Goal: Information Seeking & Learning: Check status

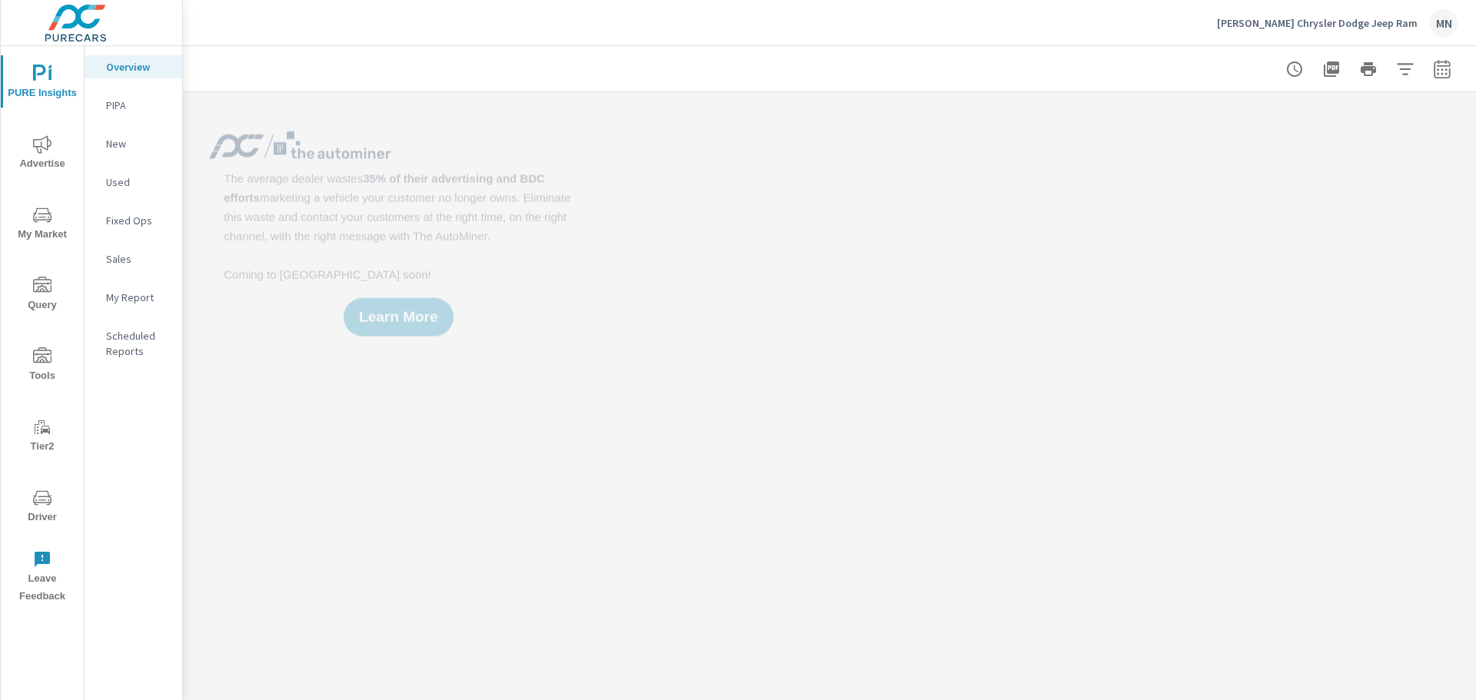
click at [35, 158] on span "Advertise" at bounding box center [42, 154] width 74 height 38
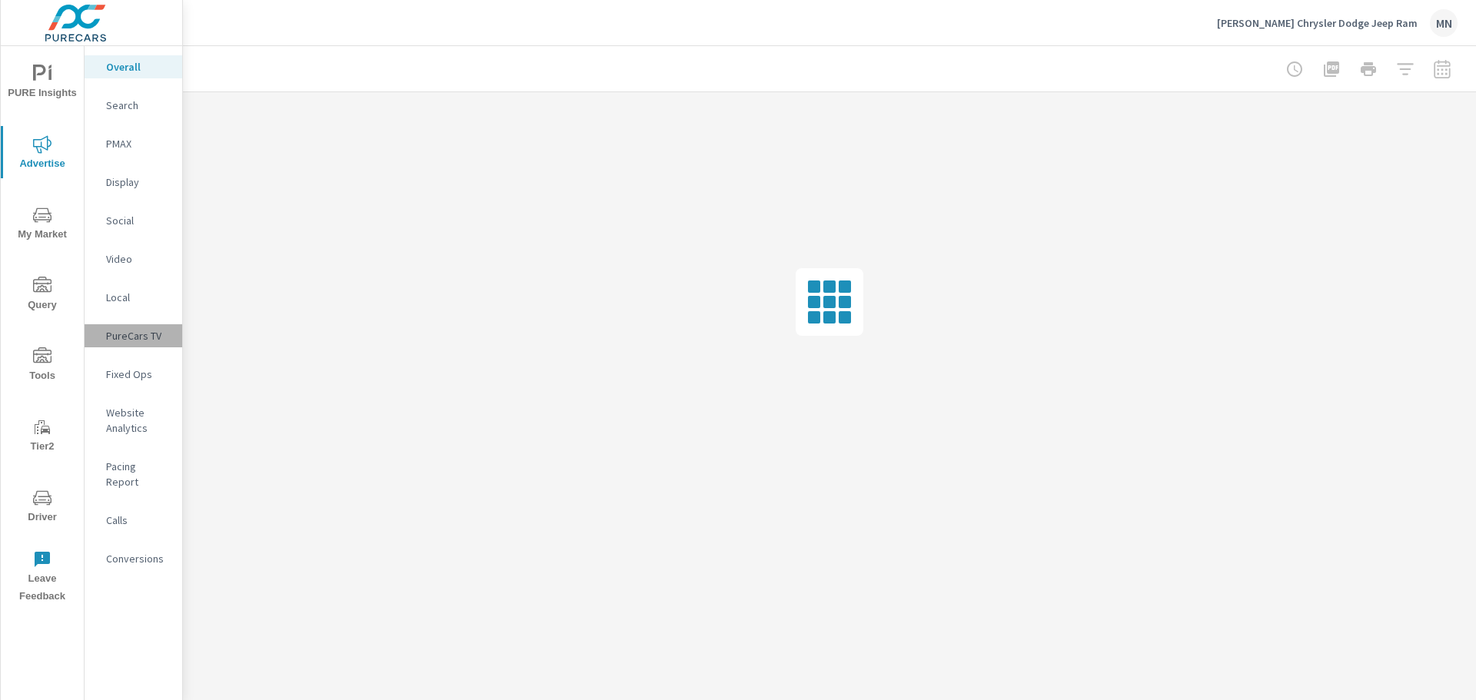
click at [147, 333] on p "PureCars TV" at bounding box center [138, 335] width 64 height 15
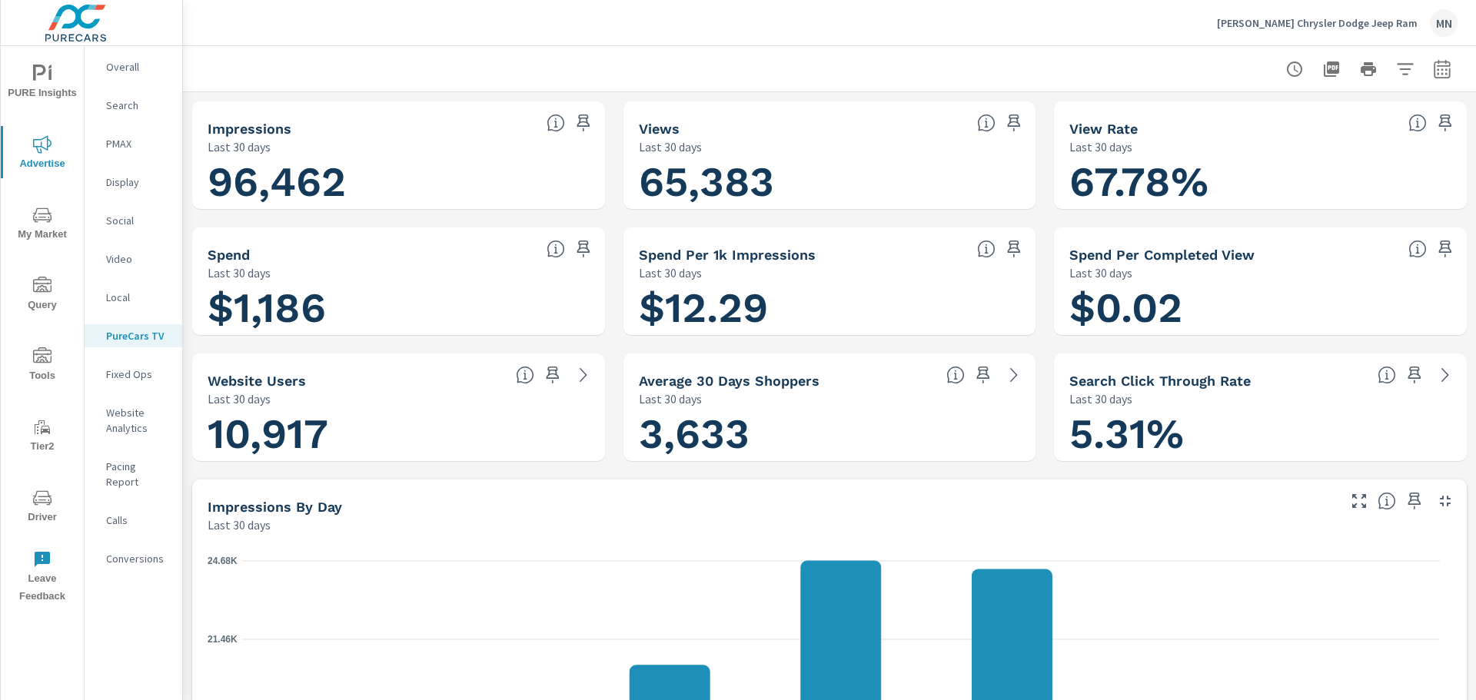
scroll to position [1, 0]
click at [1437, 64] on icon "button" at bounding box center [1442, 69] width 18 height 18
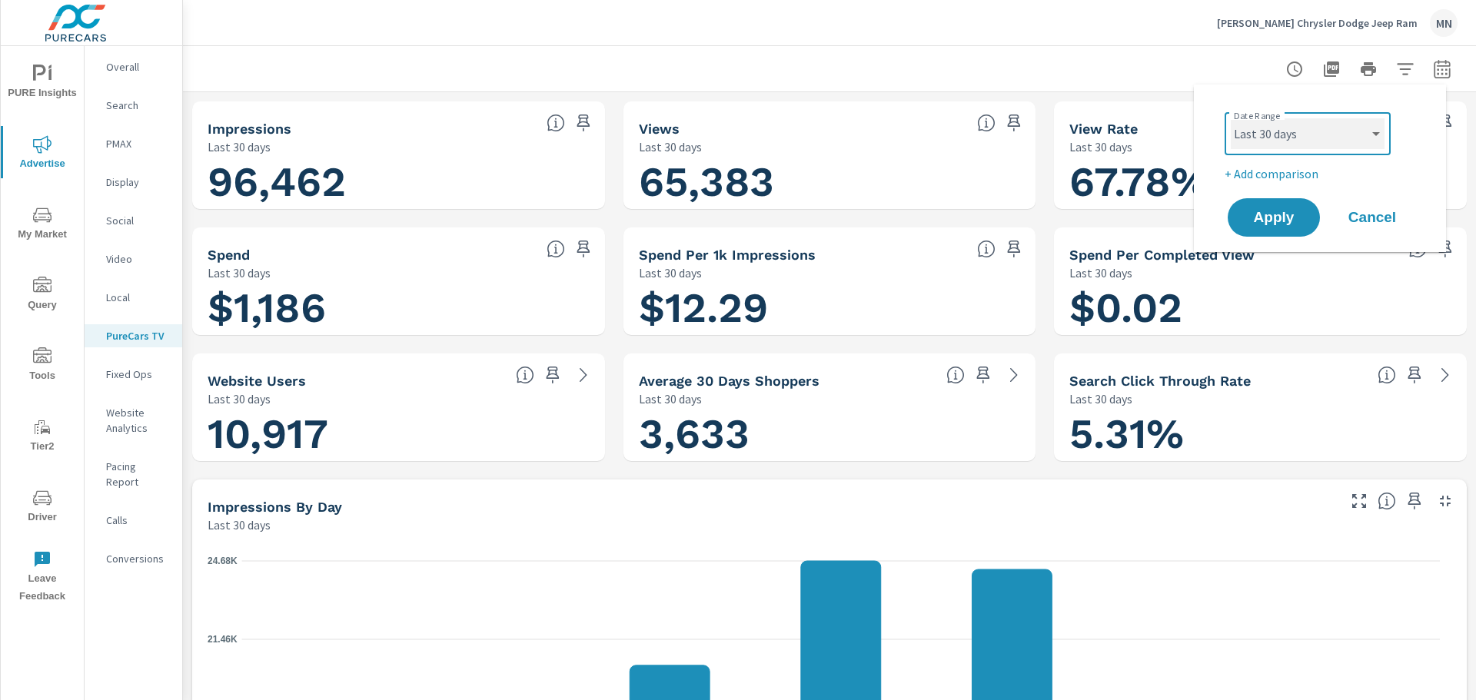
click at [1336, 137] on select "Custom Yesterday Last week Last 7 days Last 14 days Last 30 days Last 45 days L…" at bounding box center [1308, 133] width 154 height 31
click at [1231, 118] on select "Custom Yesterday Last week Last 7 days Last 14 days Last 30 days Last 45 days L…" at bounding box center [1308, 133] width 154 height 31
select select "Last month"
click at [1281, 218] on span "Apply" at bounding box center [1273, 218] width 63 height 15
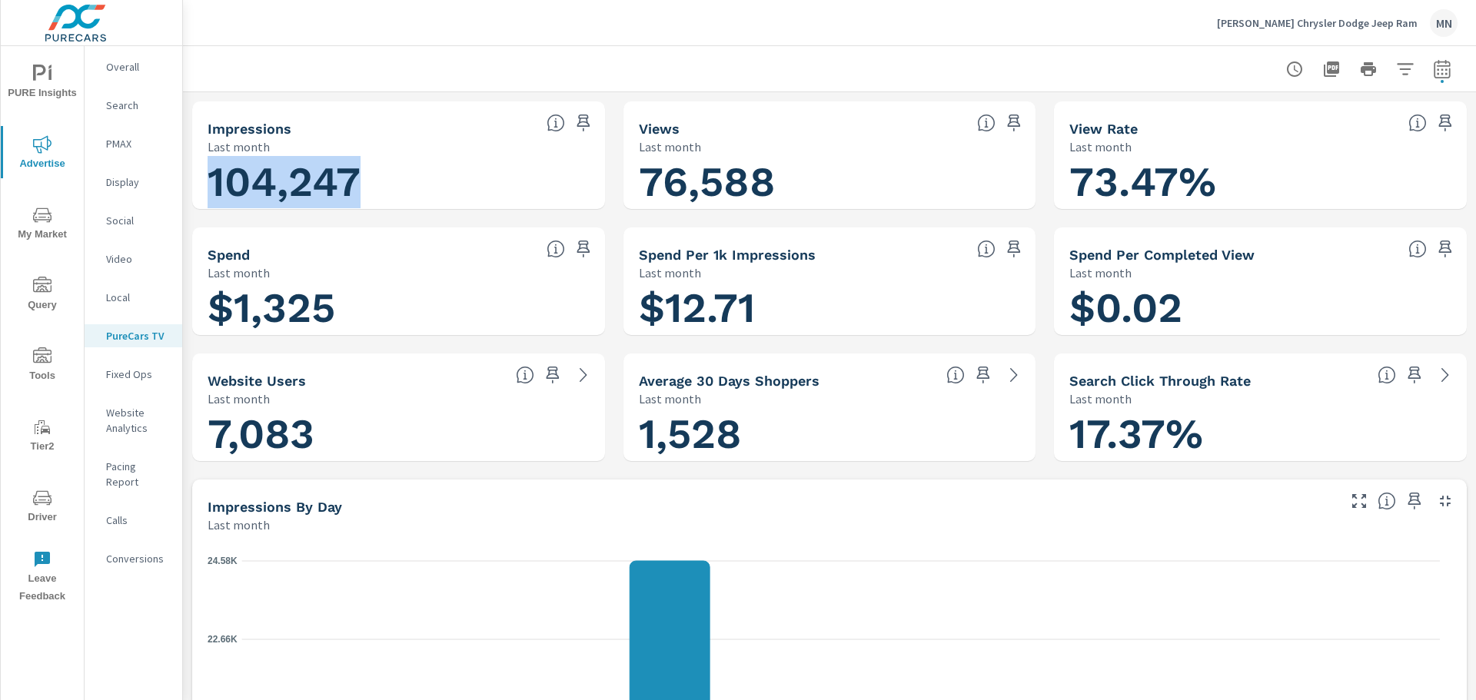
drag, startPoint x: 357, startPoint y: 185, endPoint x: 213, endPoint y: 183, distance: 143.8
click at [213, 183] on h1 "104,247" at bounding box center [399, 182] width 382 height 52
copy h1 "104,247"
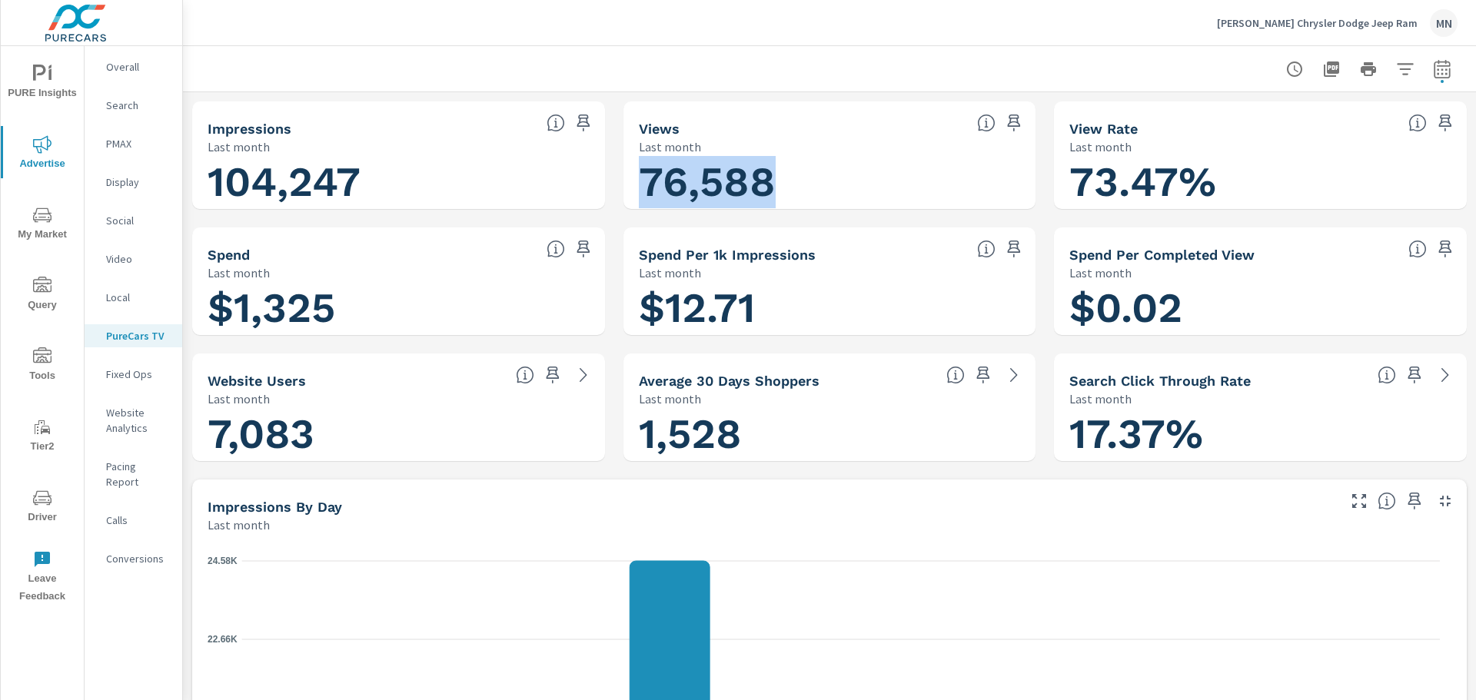
drag, startPoint x: 773, startPoint y: 190, endPoint x: 640, endPoint y: 203, distance: 133.6
click at [640, 203] on h1 "76,588" at bounding box center [830, 182] width 382 height 52
copy h1 "76,588"
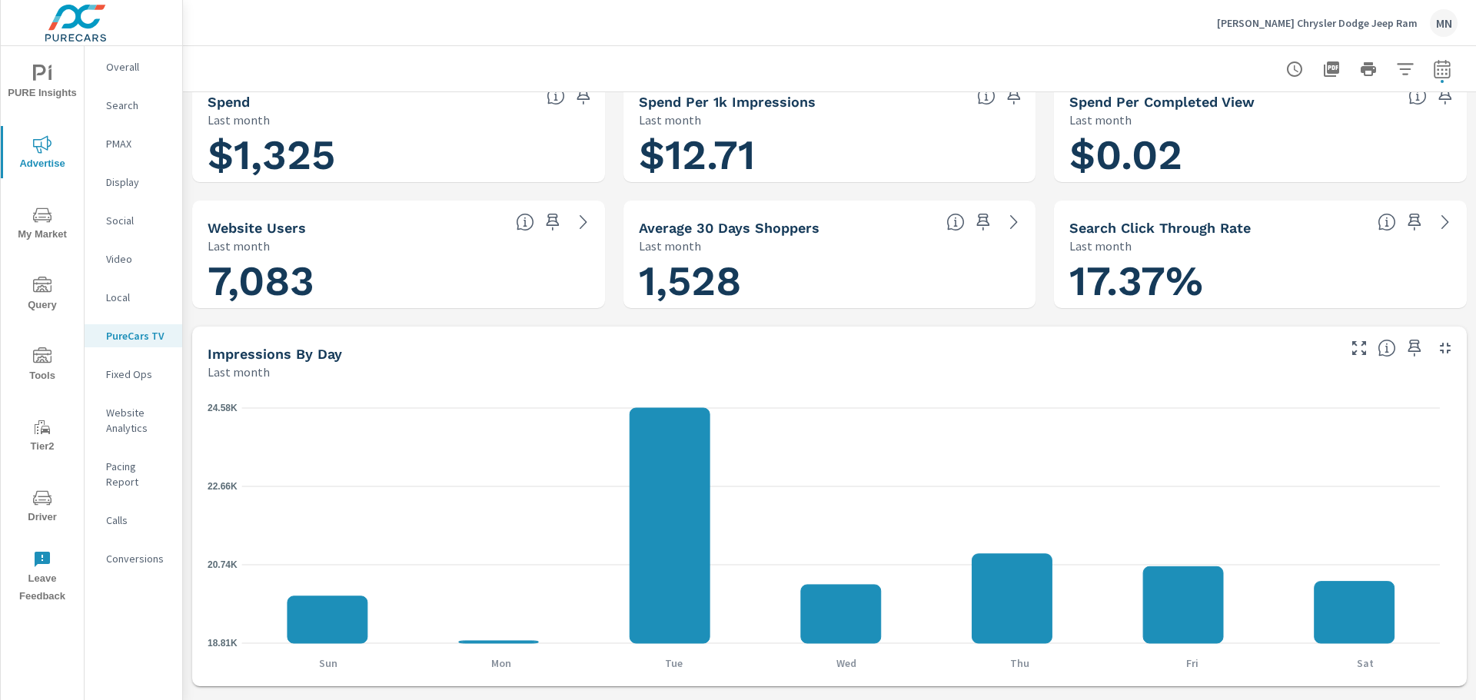
scroll to position [154, 0]
click at [1436, 347] on icon "button" at bounding box center [1445, 347] width 18 height 18
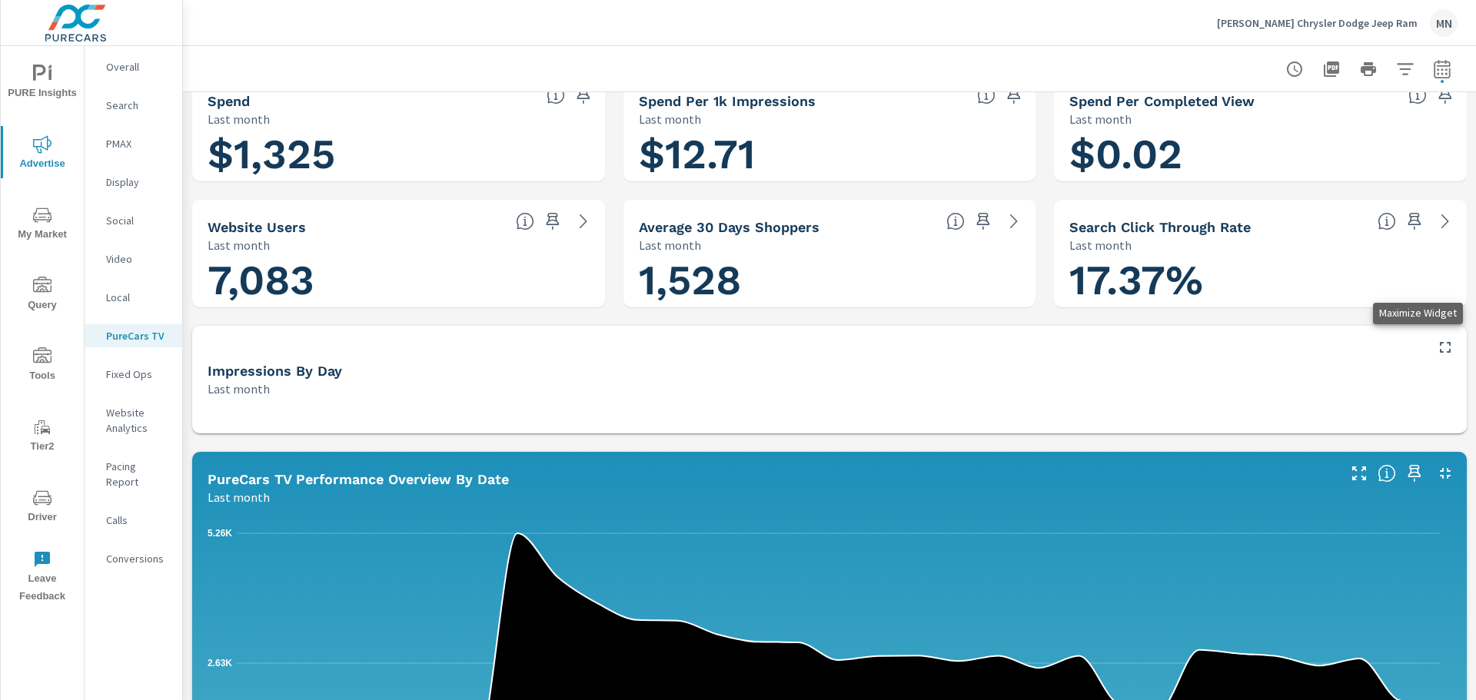
click at [1436, 351] on icon "button" at bounding box center [1445, 347] width 18 height 18
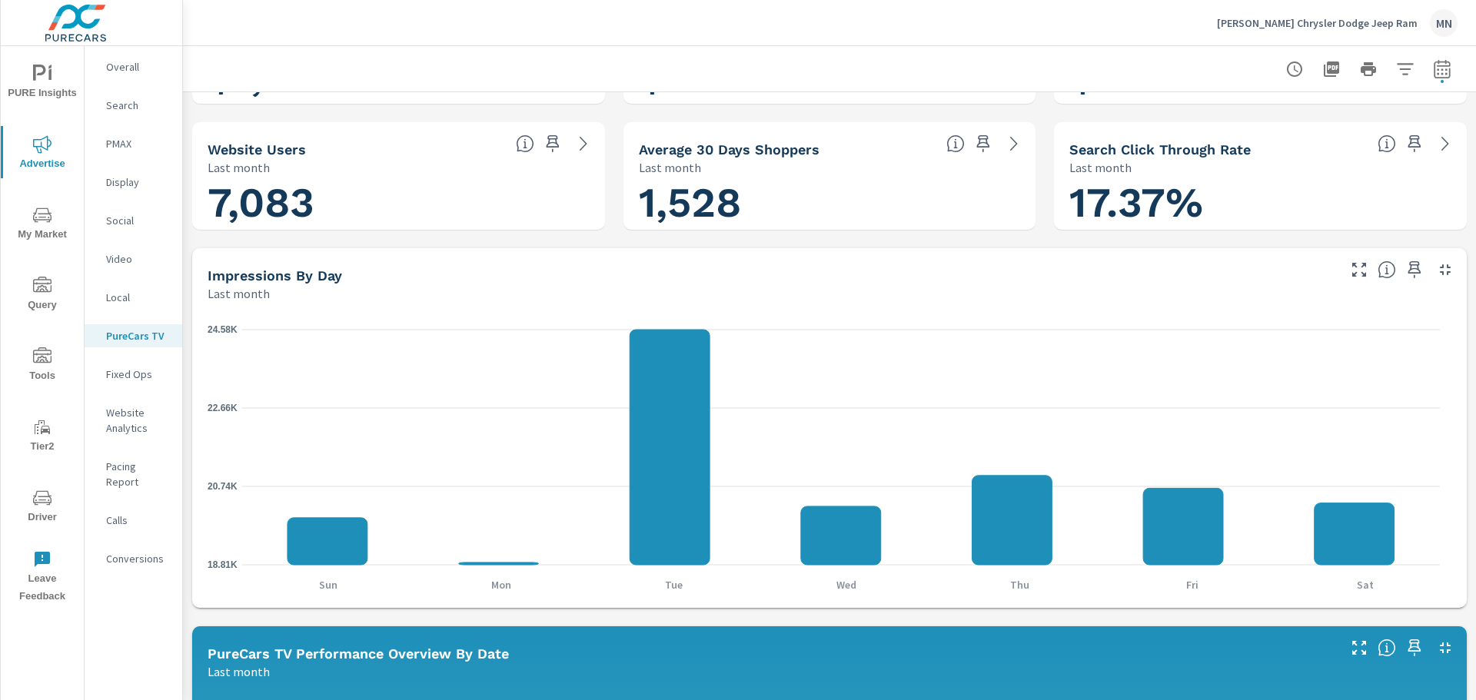
scroll to position [231, 0]
click at [1436, 270] on icon "button" at bounding box center [1445, 270] width 18 height 18
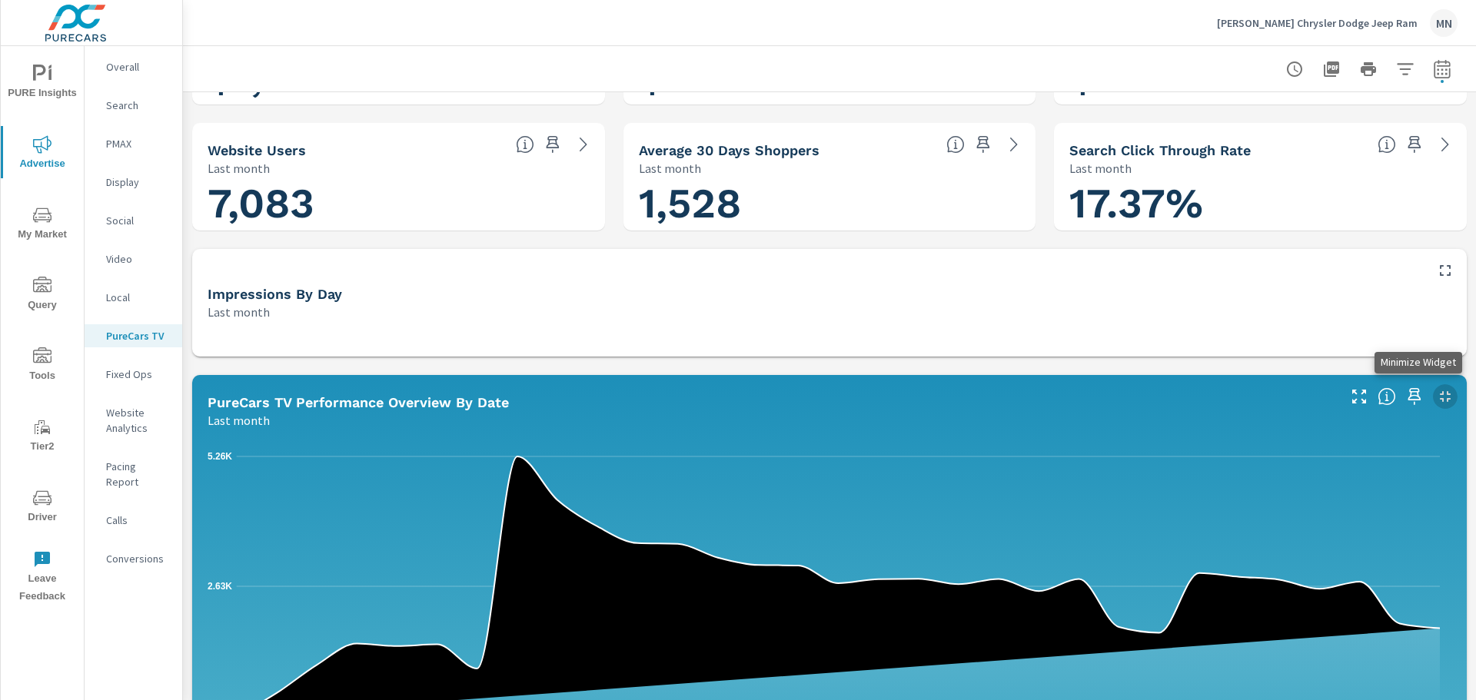
click at [1440, 394] on icon "button" at bounding box center [1445, 396] width 11 height 11
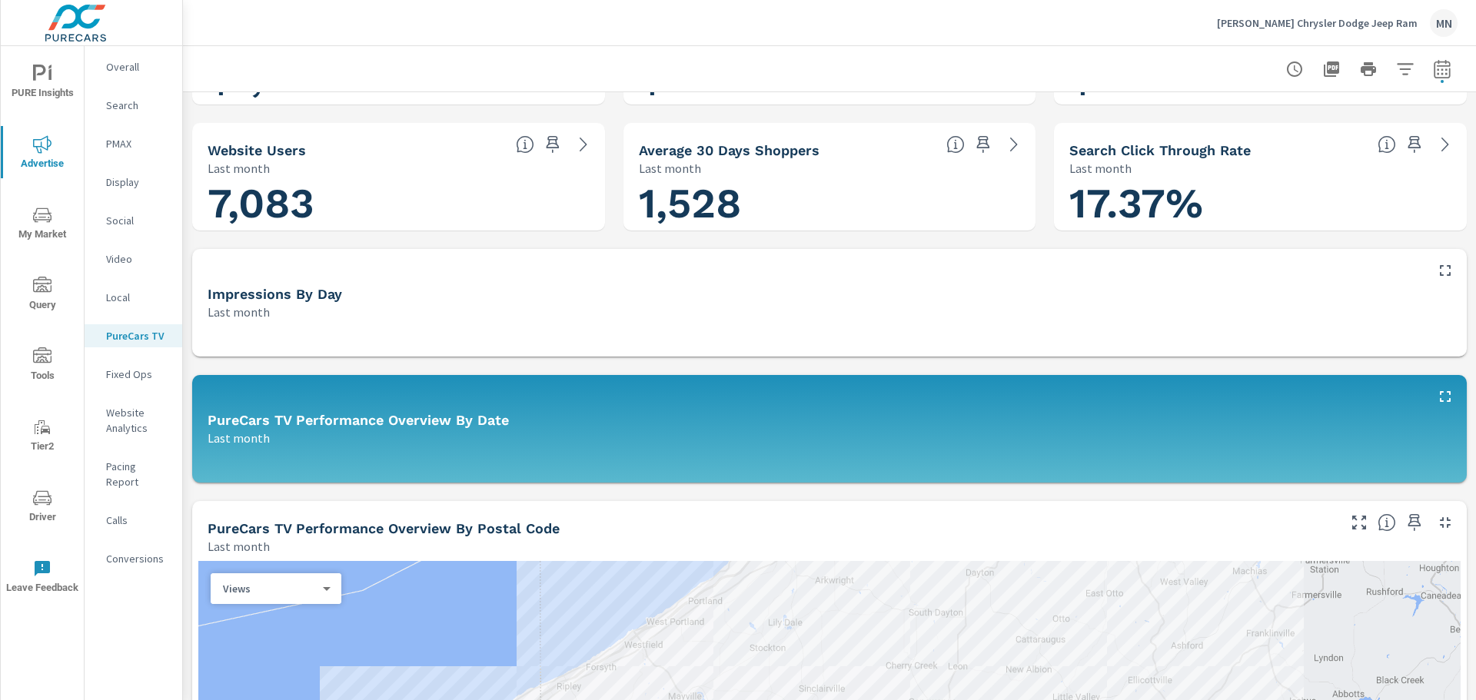
scroll to position [154, 0]
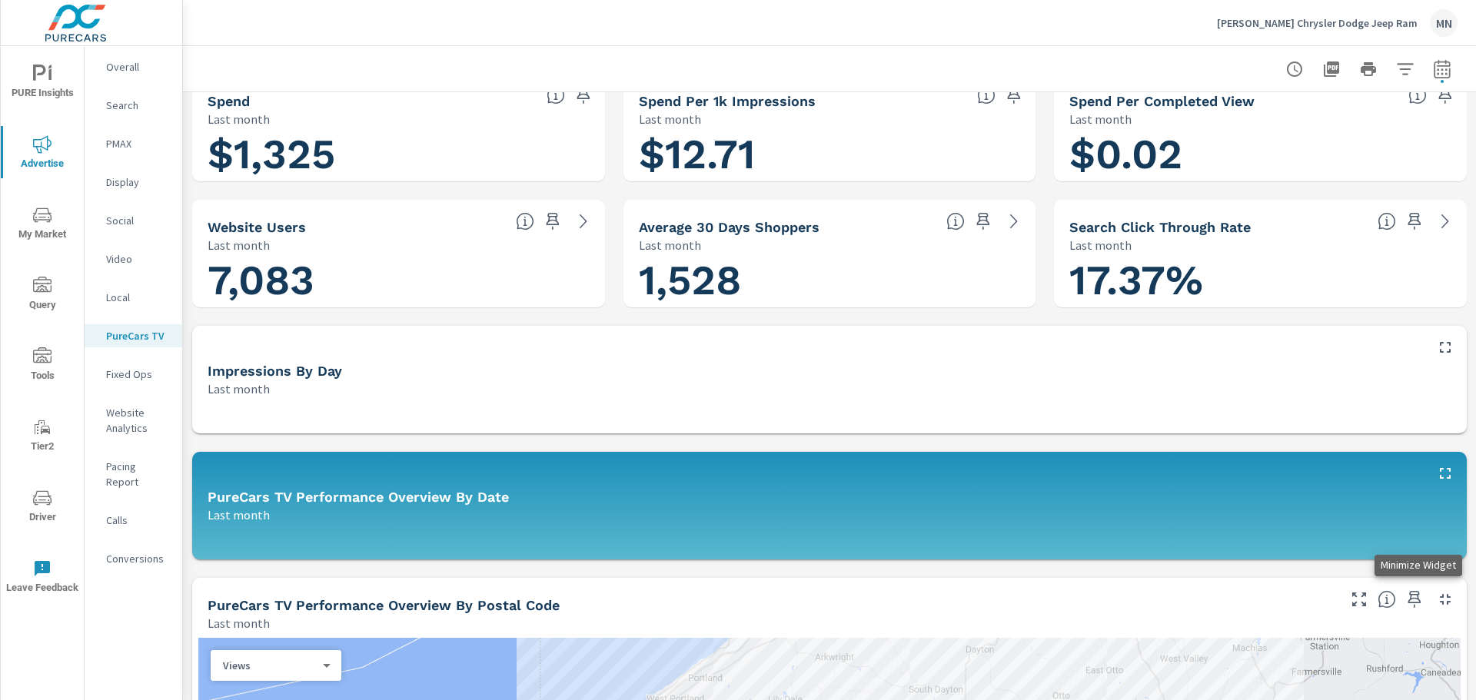
click at [1437, 600] on icon "button" at bounding box center [1445, 599] width 18 height 18
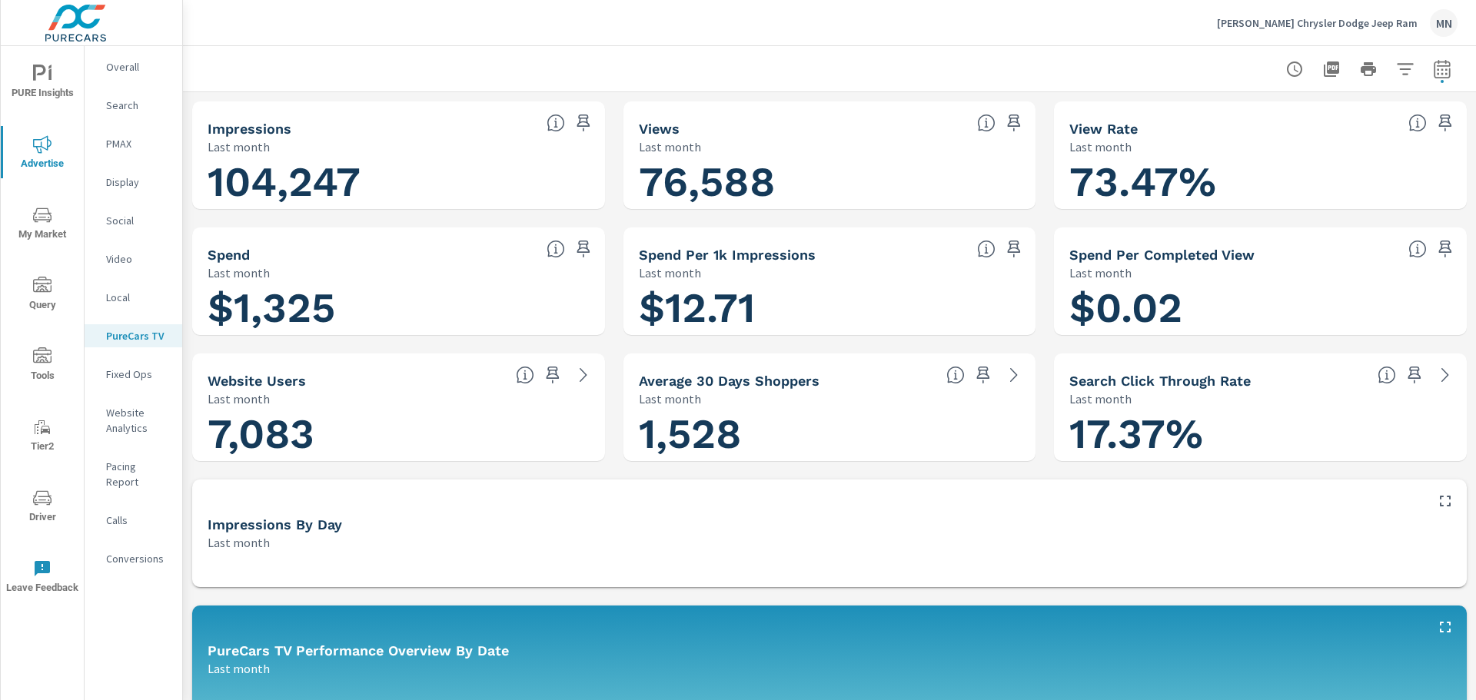
click at [462, 146] on div "Last month" at bounding box center [371, 147] width 327 height 18
click at [1434, 71] on icon "button" at bounding box center [1442, 68] width 16 height 18
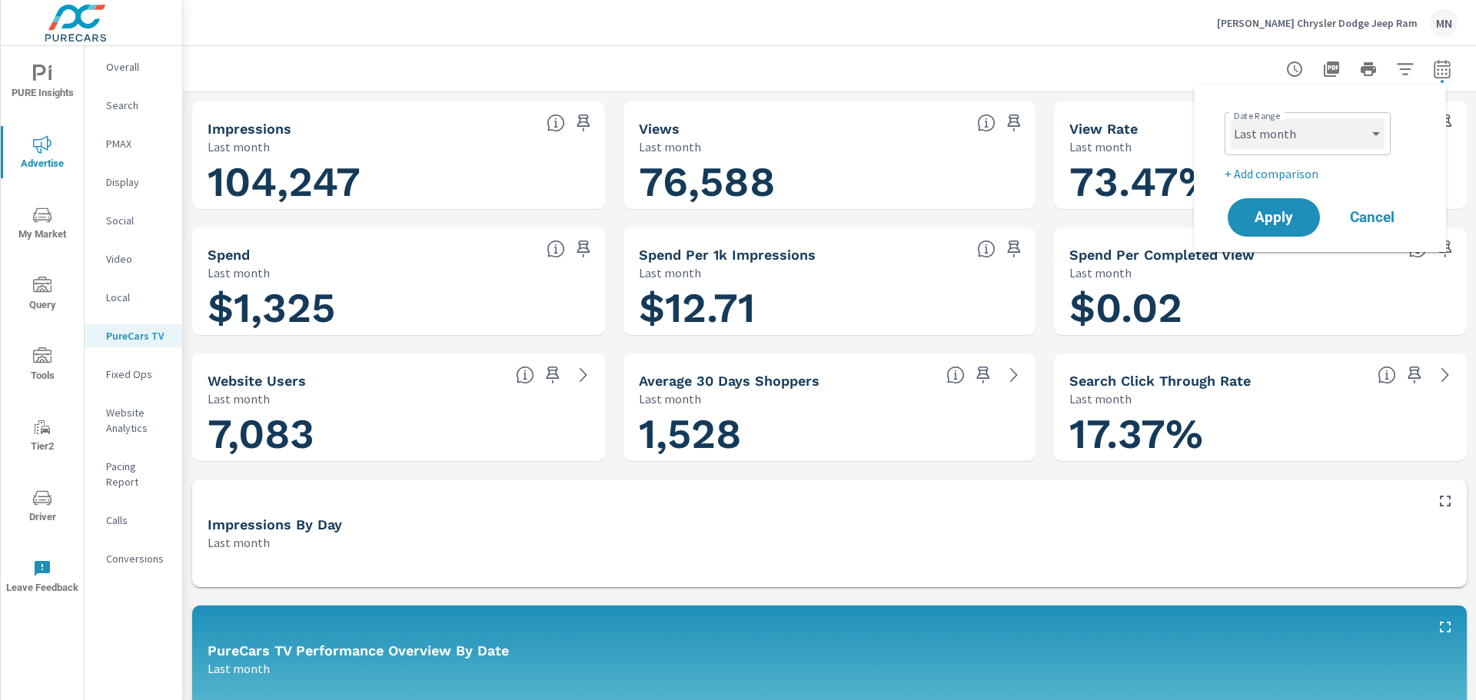
click at [1357, 137] on select "Custom Yesterday Last week Last 7 days Last 14 days Last 30 days Last 45 days L…" at bounding box center [1308, 133] width 154 height 31
click at [1231, 118] on select "Custom Yesterday Last week Last 7 days Last 14 days Last 30 days Last 45 days L…" at bounding box center [1308, 133] width 154 height 31
select select "custom"
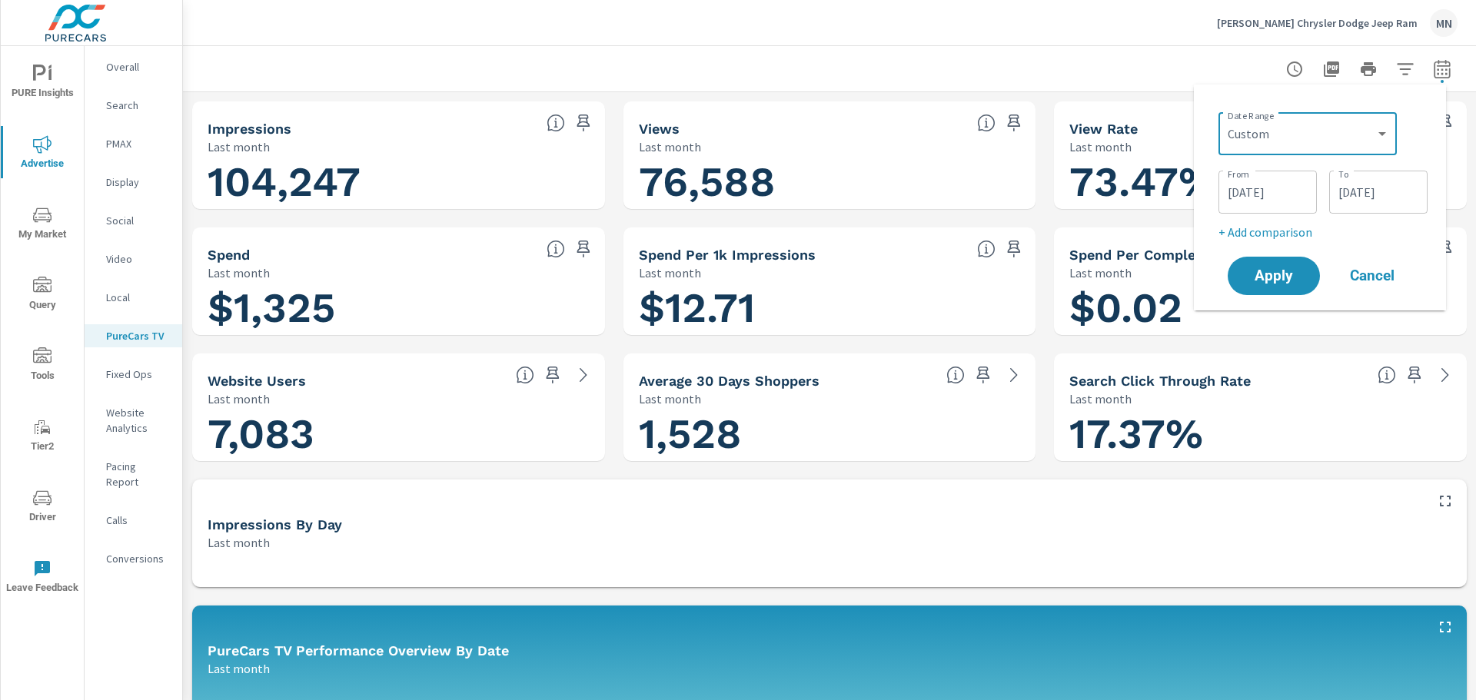
click at [1390, 193] on input "07/31/2025" at bounding box center [1378, 192] width 86 height 31
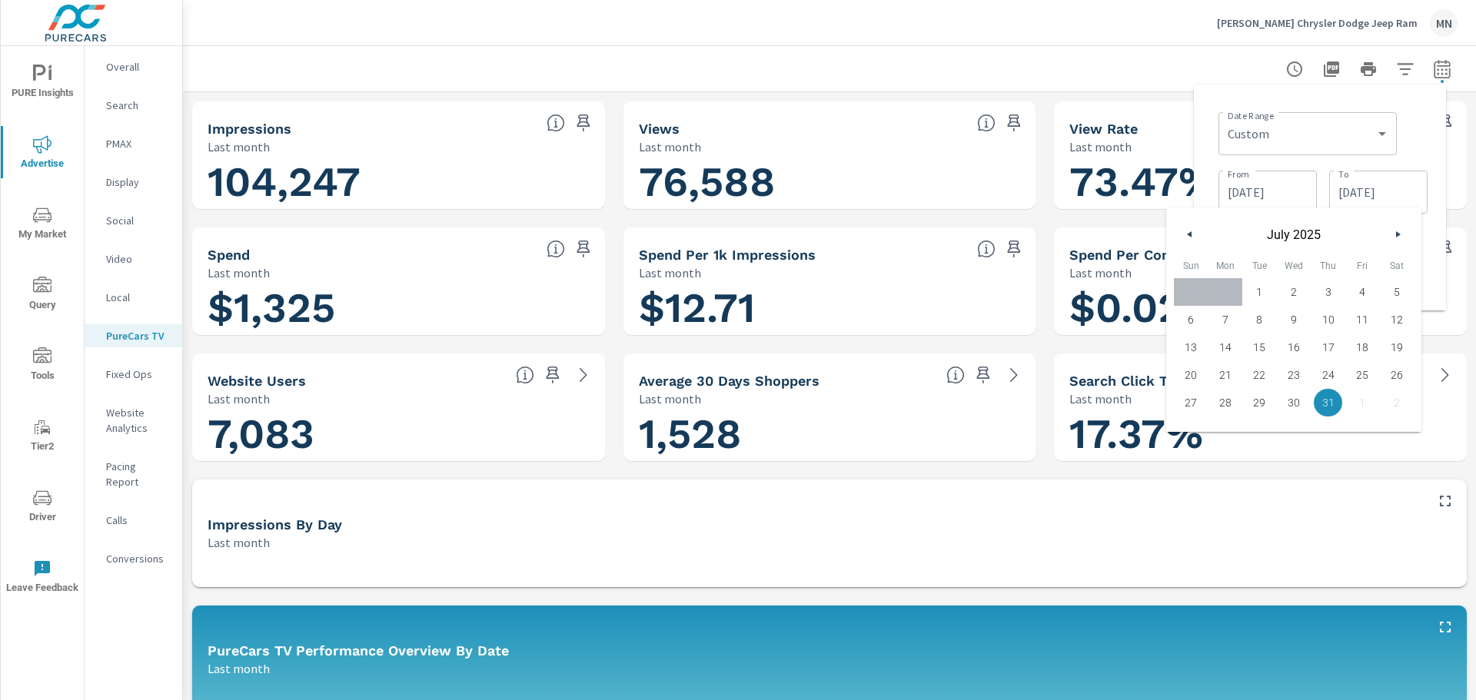
click at [1401, 233] on icon "button" at bounding box center [1400, 234] width 8 height 6
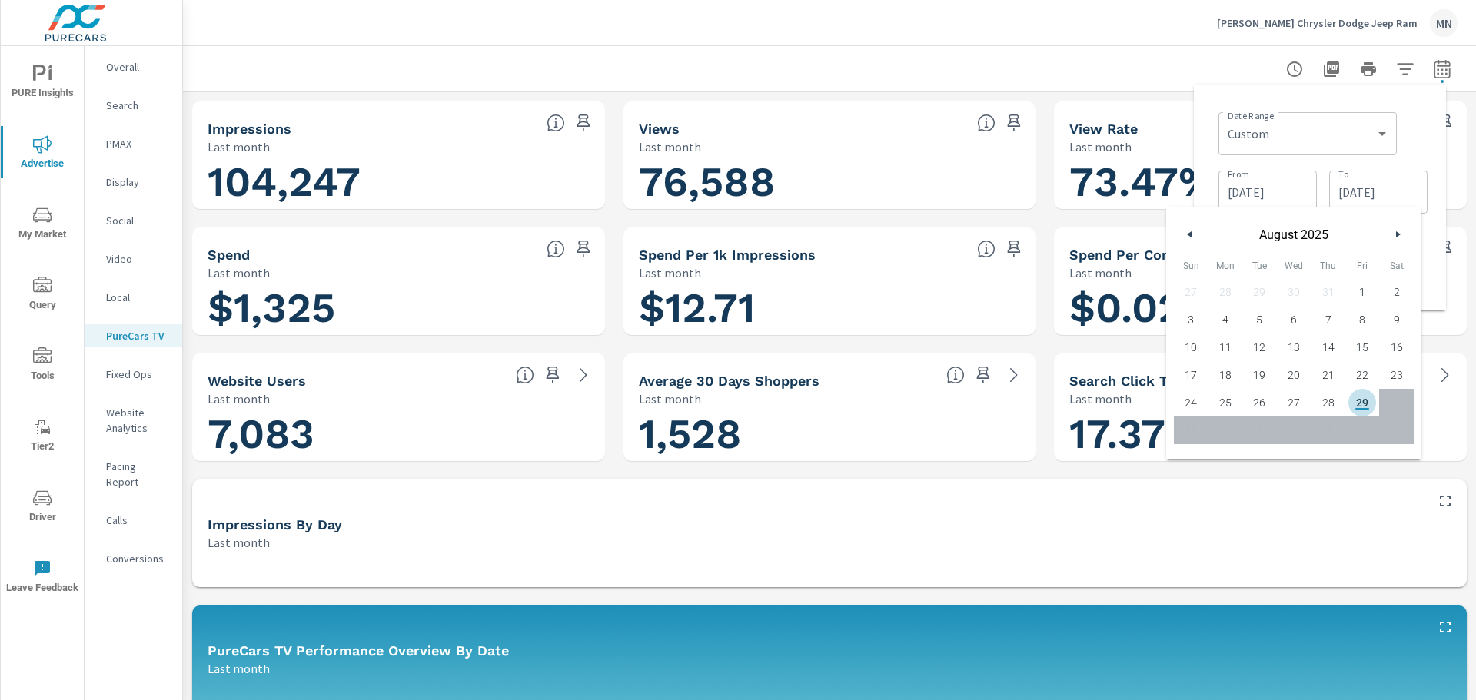
click at [1359, 400] on span "29" at bounding box center [1362, 403] width 35 height 20
type input "08/29/2025"
click at [1331, 536] on div "Last month" at bounding box center [814, 542] width 1213 height 18
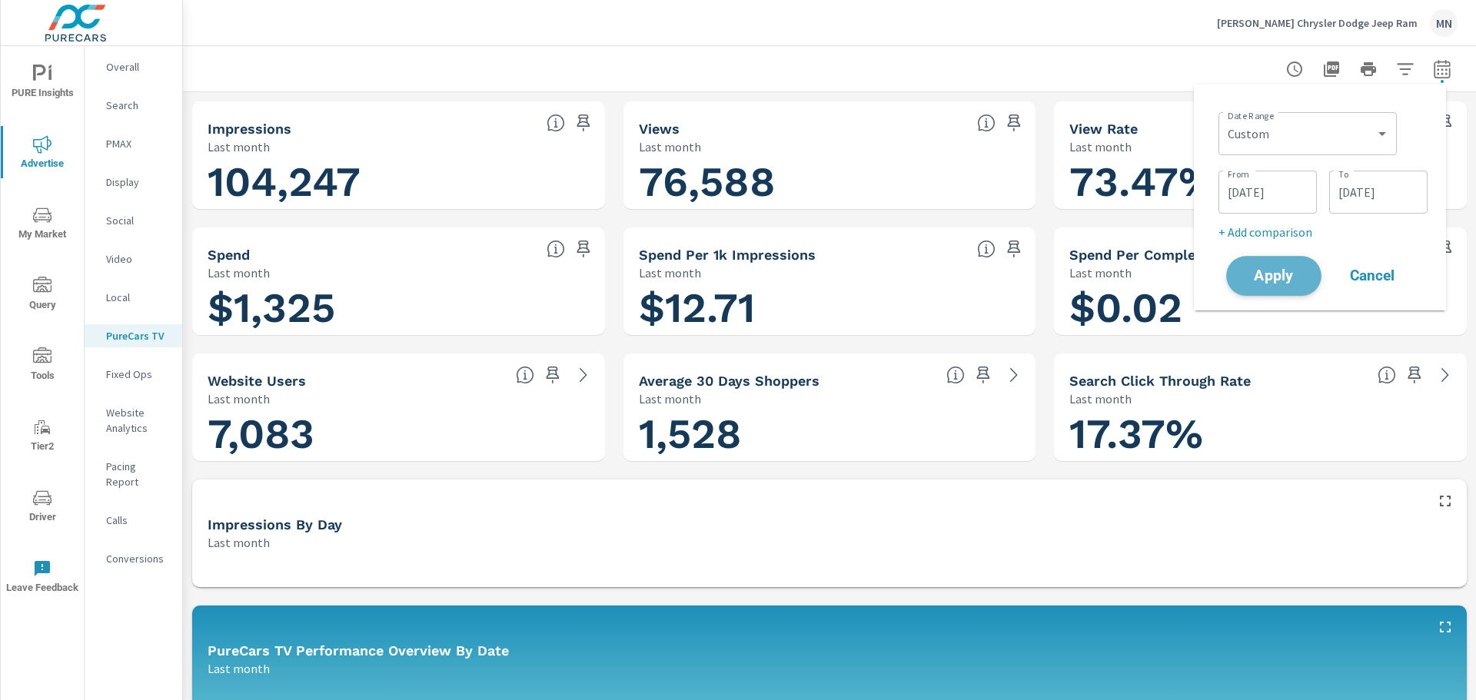
click at [1283, 271] on span "Apply" at bounding box center [1273, 276] width 63 height 15
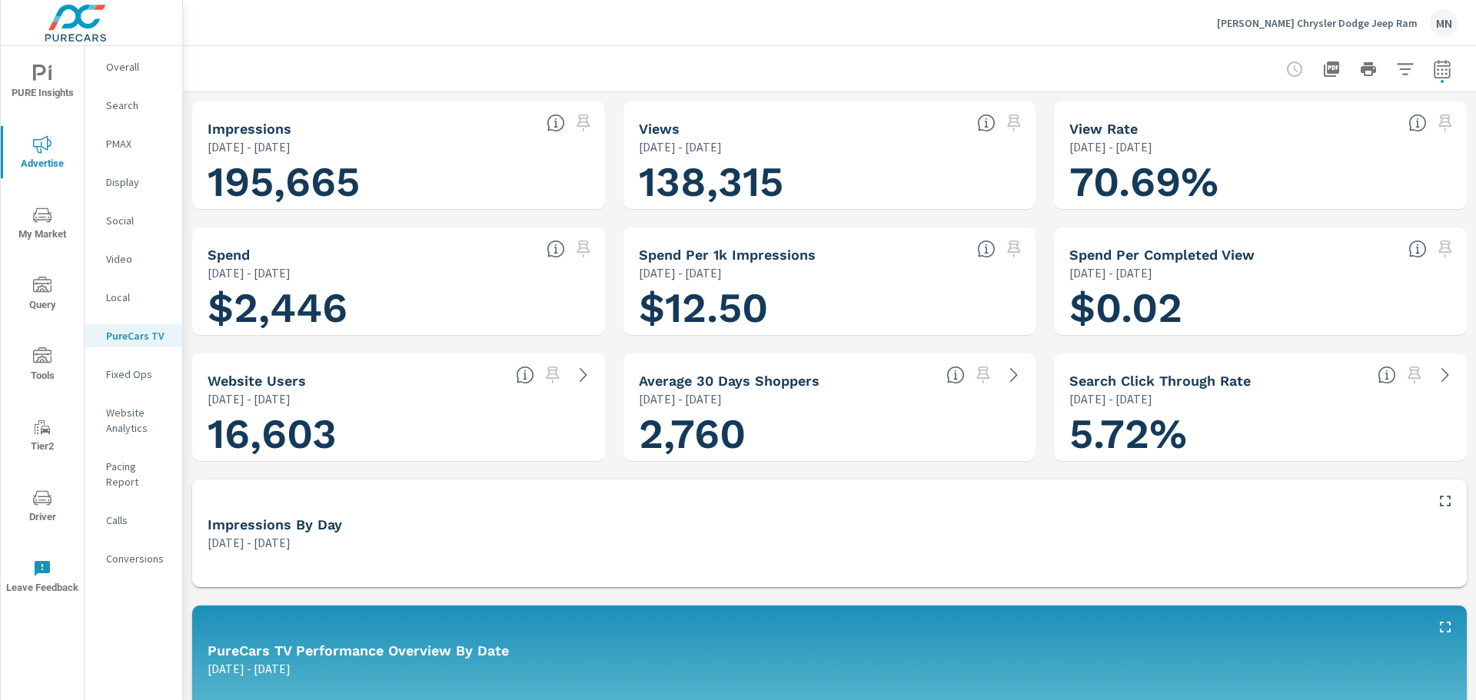
scroll to position [1, 0]
click at [1324, 68] on icon "button" at bounding box center [1331, 68] width 15 height 15
click at [42, 106] on button "PURE Insights" at bounding box center [42, 81] width 83 height 52
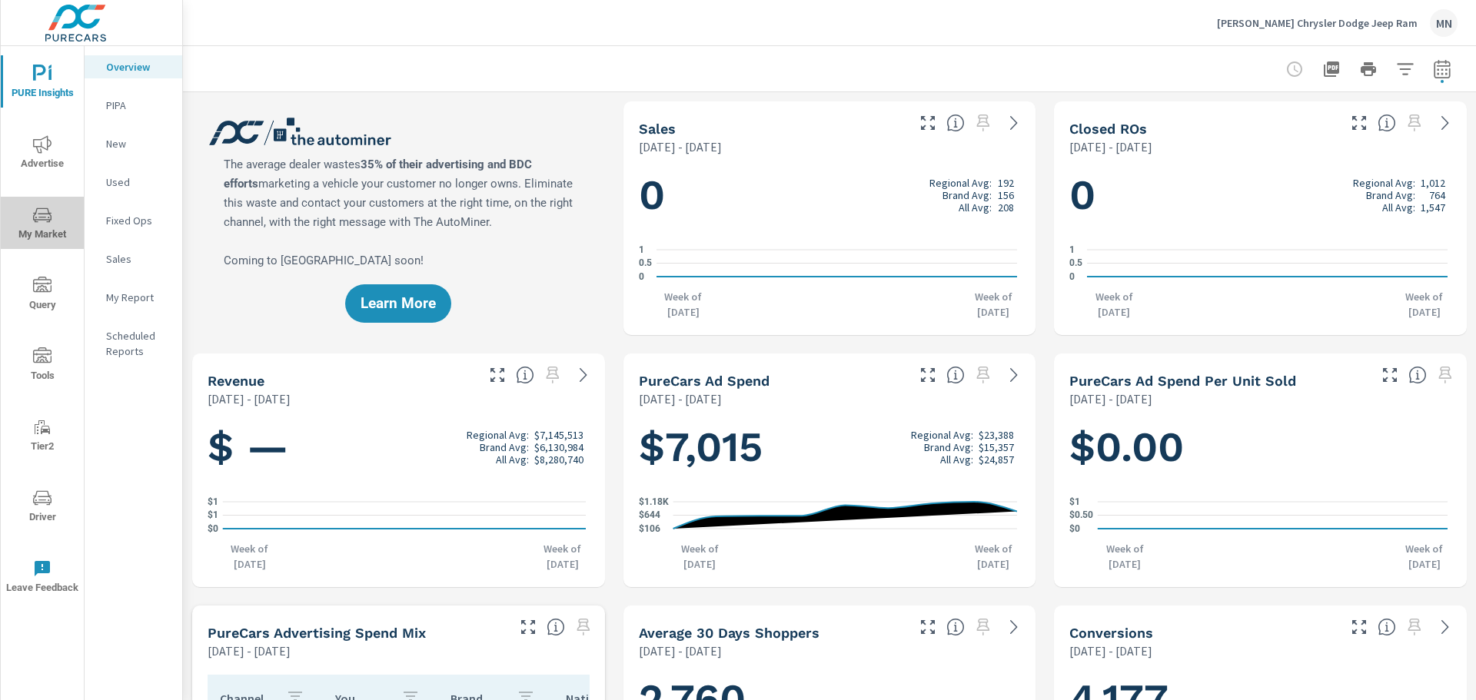
click at [55, 226] on span "My Market" at bounding box center [42, 225] width 74 height 38
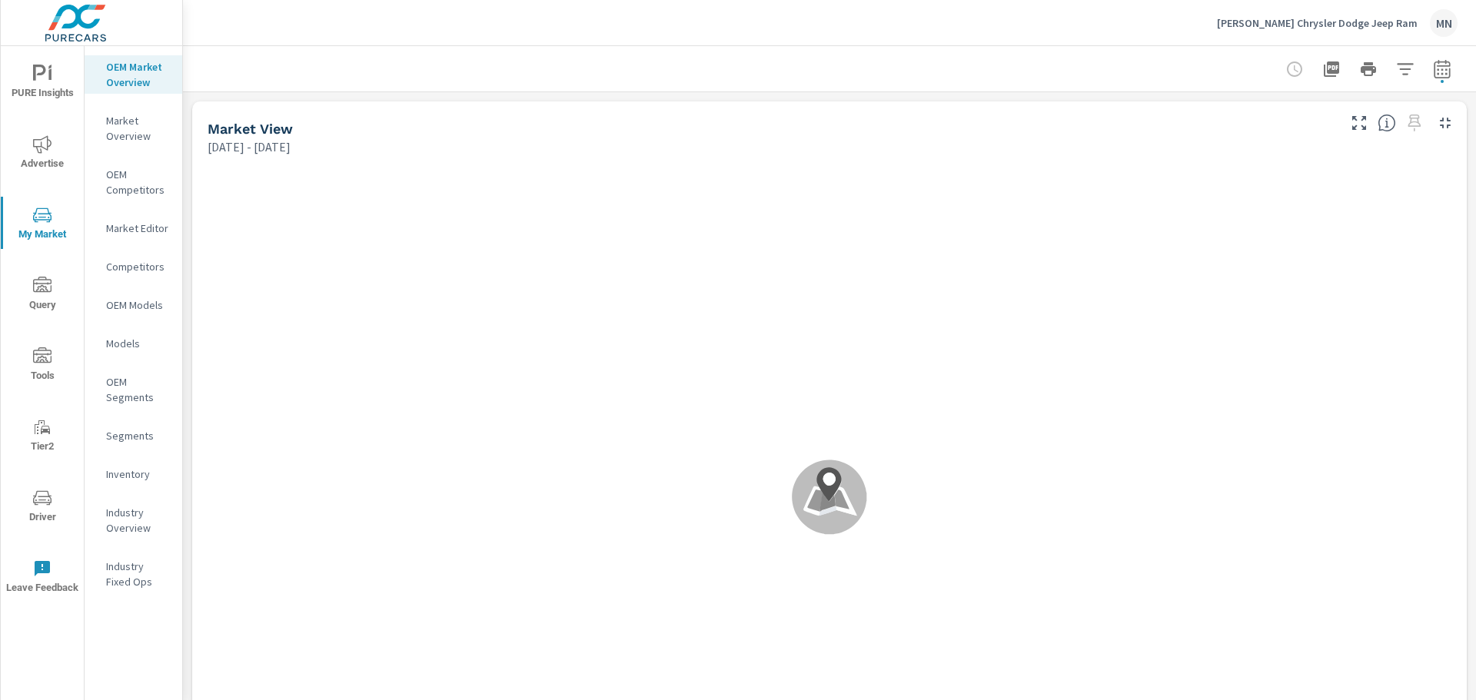
scroll to position [1, 0]
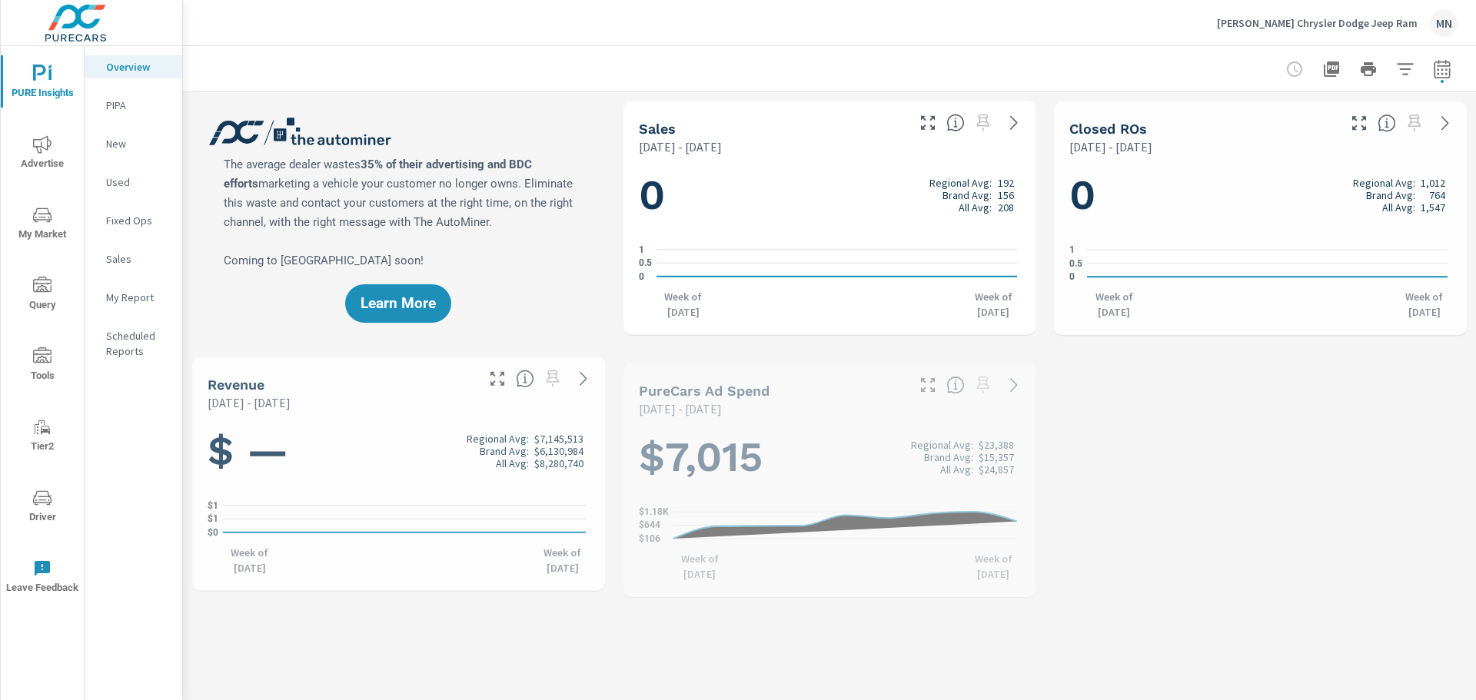
scroll to position [1, 0]
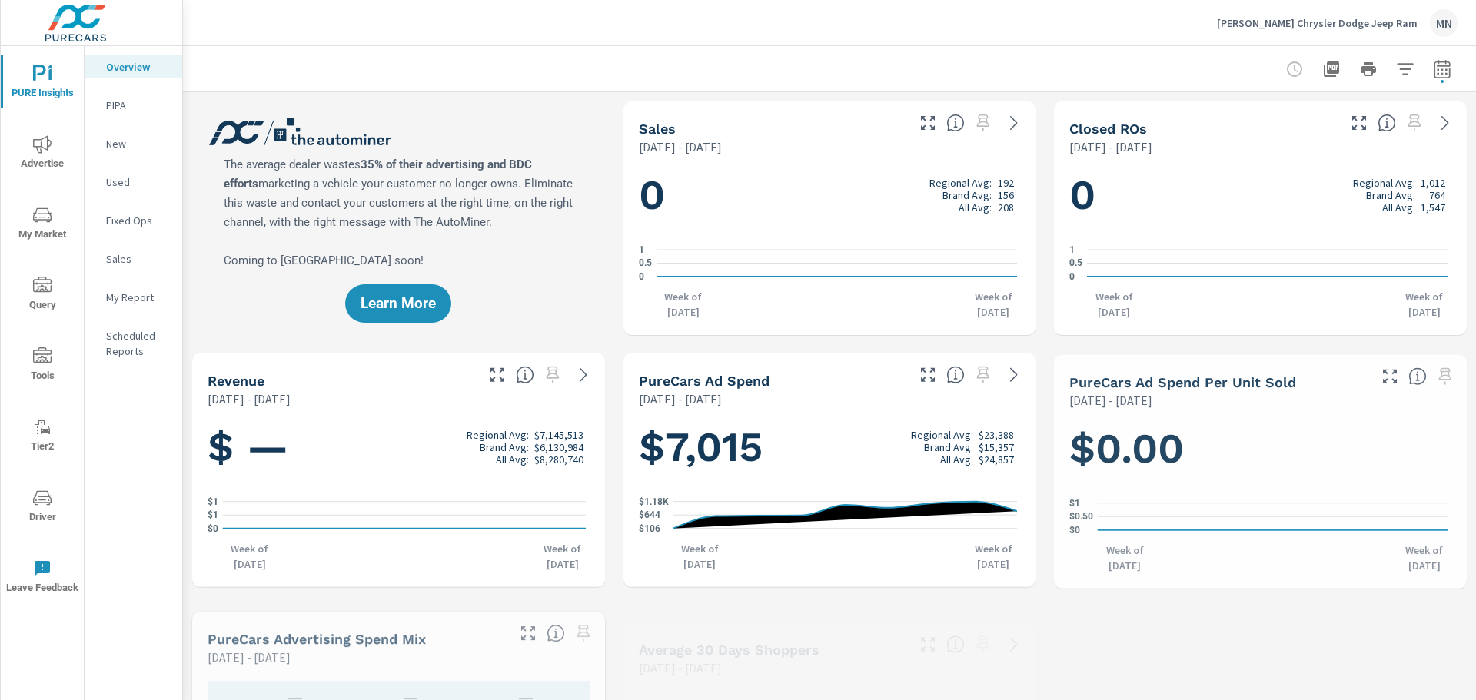
click at [45, 149] on icon "nav menu" at bounding box center [42, 144] width 18 height 18
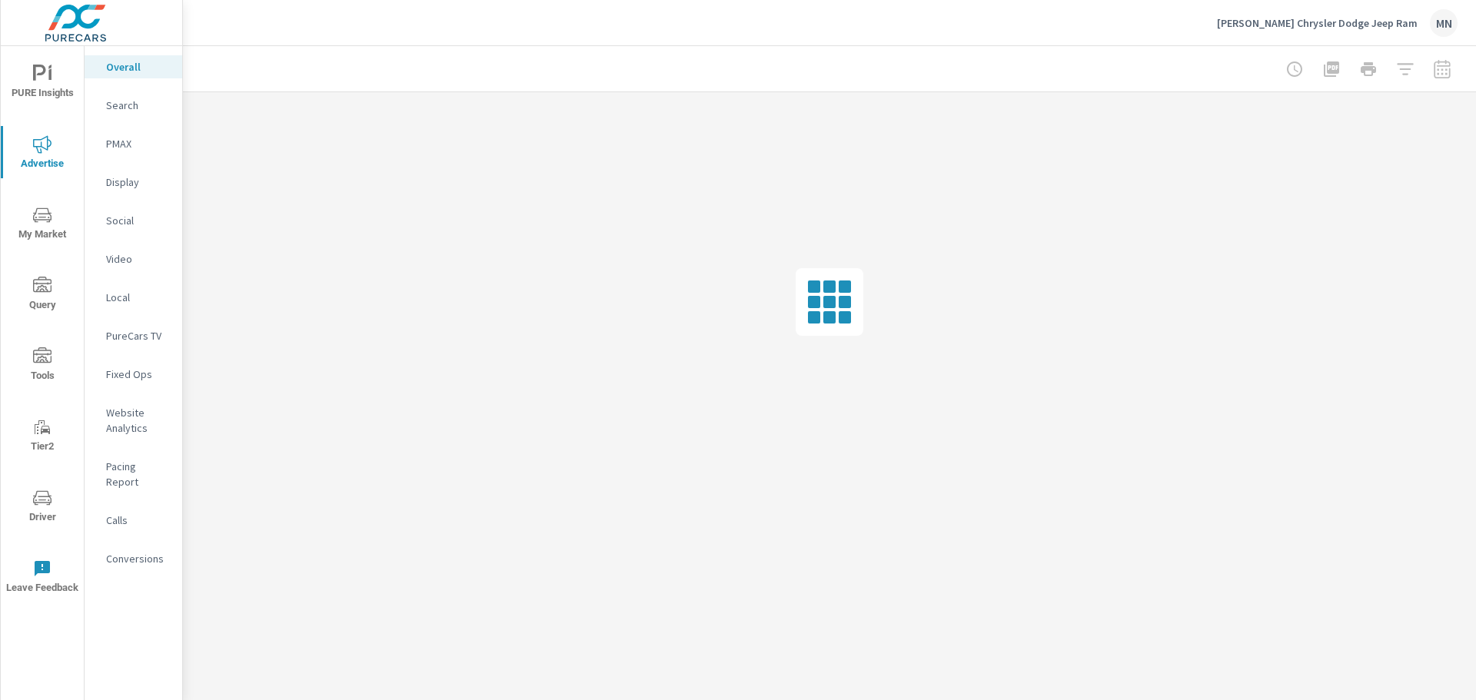
click at [148, 334] on p "PureCars TV" at bounding box center [138, 335] width 64 height 15
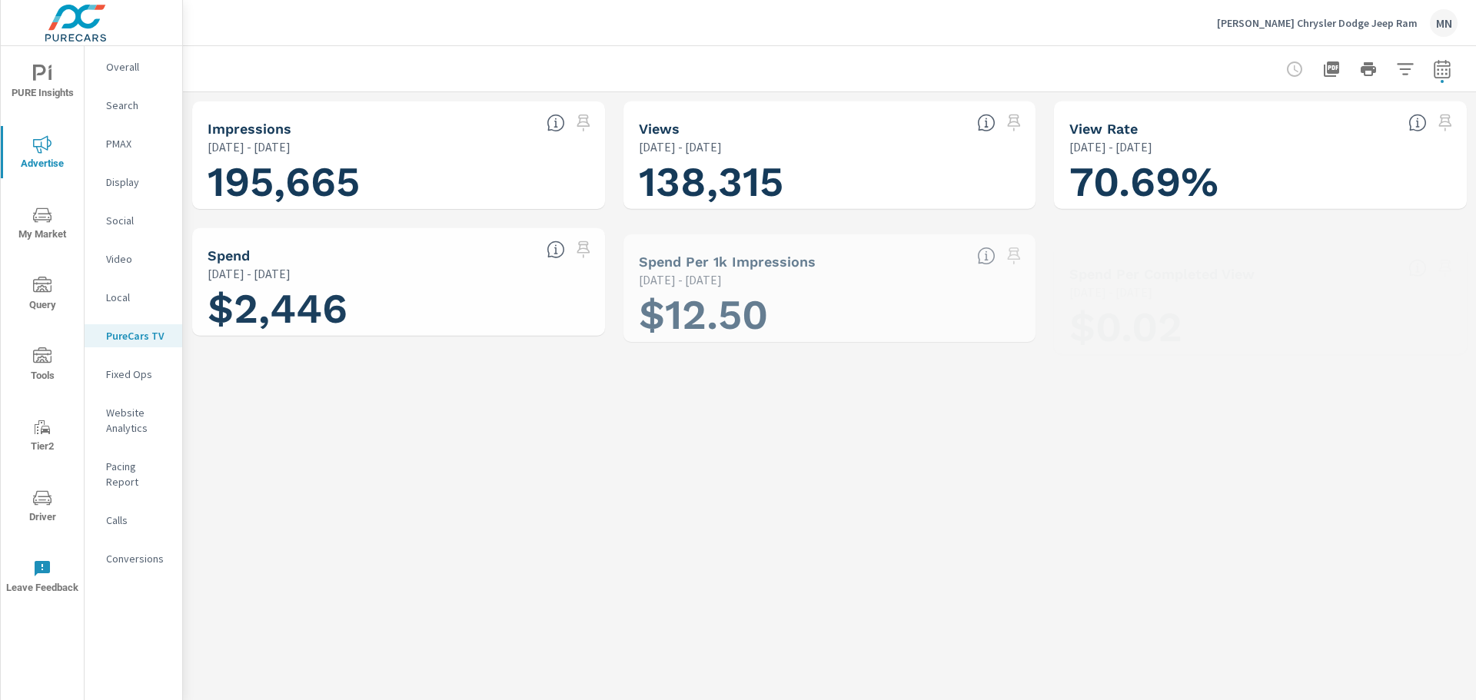
scroll to position [1, 0]
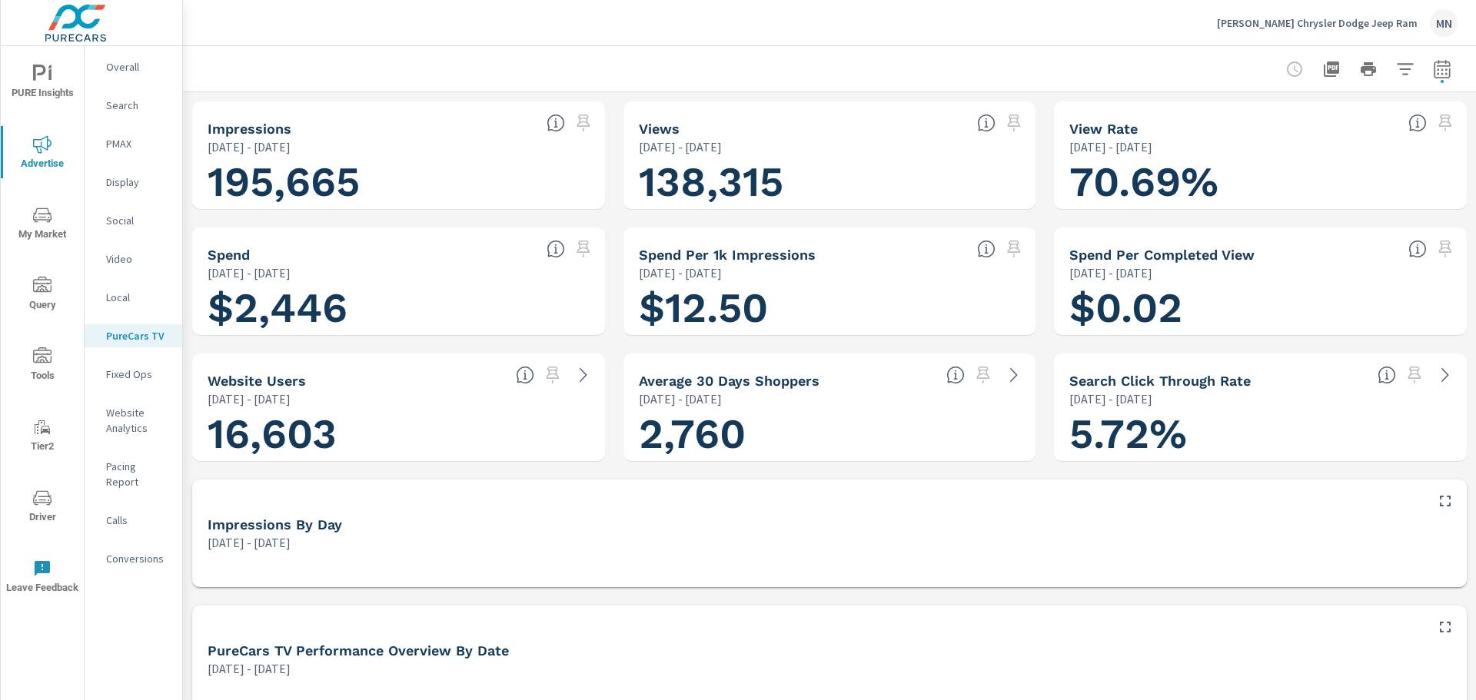
click at [1433, 75] on icon "button" at bounding box center [1442, 69] width 18 height 18
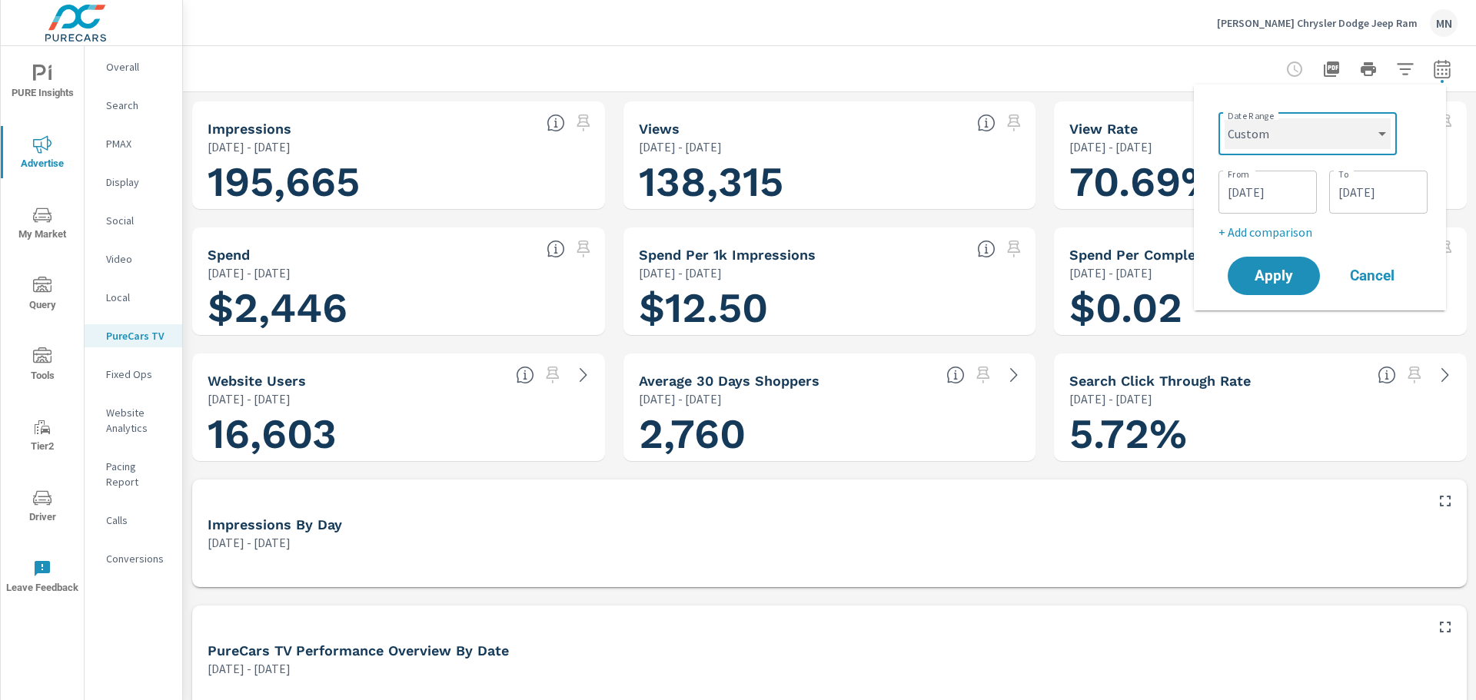
click at [1371, 134] on select "Custom Yesterday Last week Last 7 days Last 14 days Last 30 days Last 45 days L…" at bounding box center [1308, 133] width 166 height 31
click at [1225, 118] on select "Custom Yesterday Last week Last 7 days Last 14 days Last 30 days Last 45 days L…" at bounding box center [1308, 133] width 166 height 31
select select "Last month"
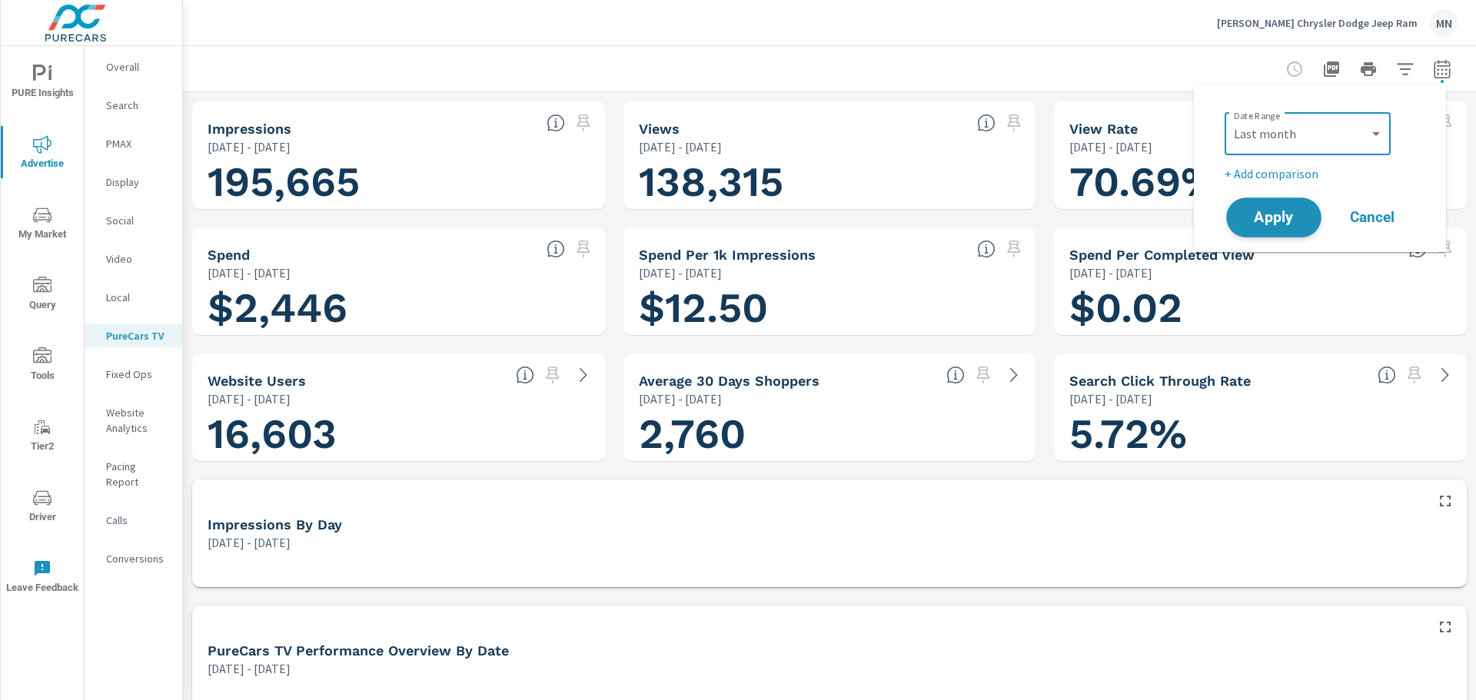
click at [1296, 211] on span "Apply" at bounding box center [1273, 218] width 63 height 15
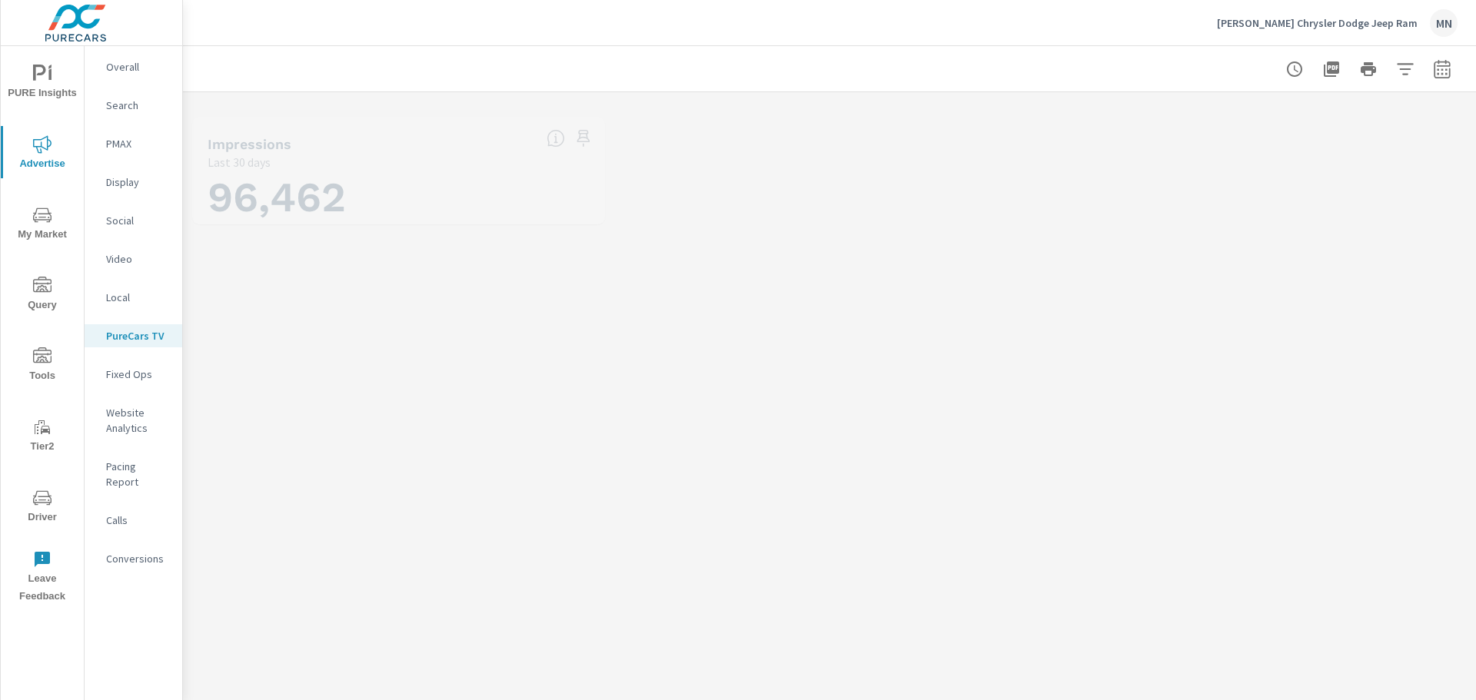
scroll to position [1, 0]
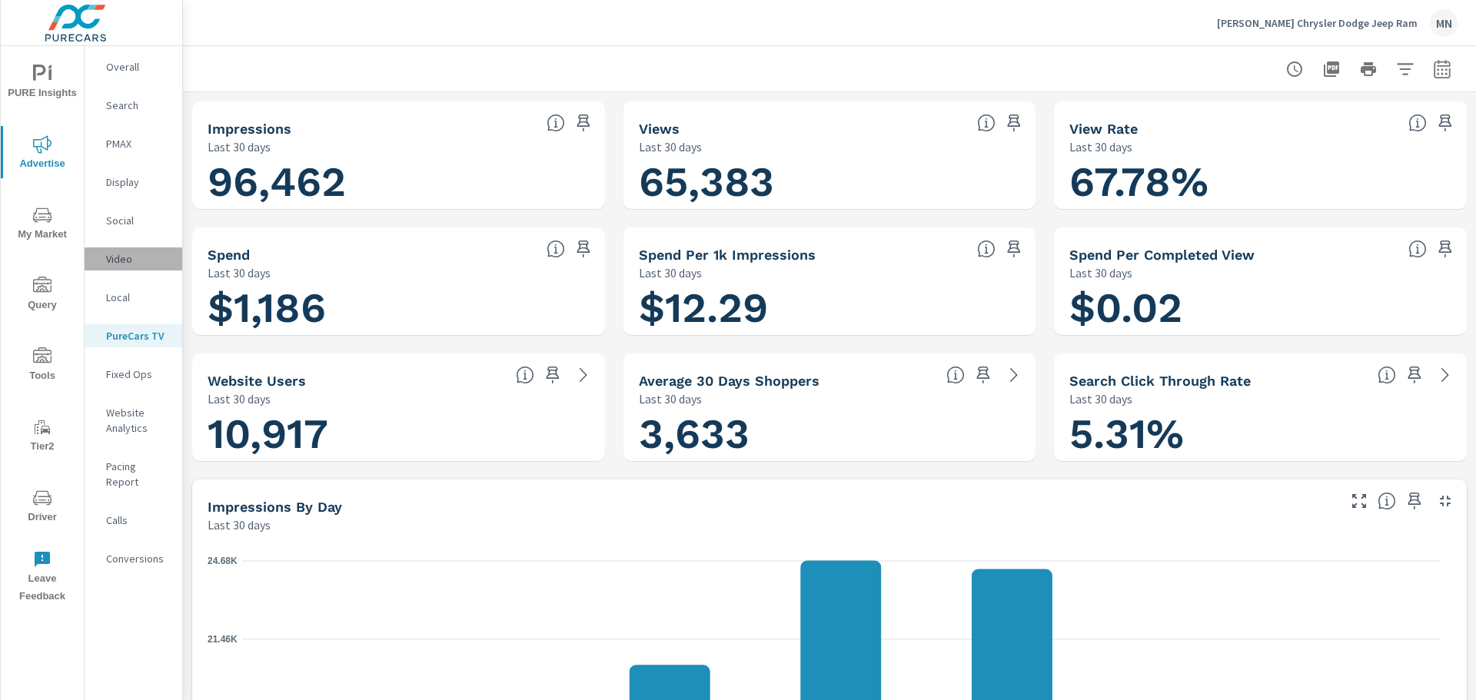
click at [116, 251] on p "Video" at bounding box center [138, 258] width 64 height 15
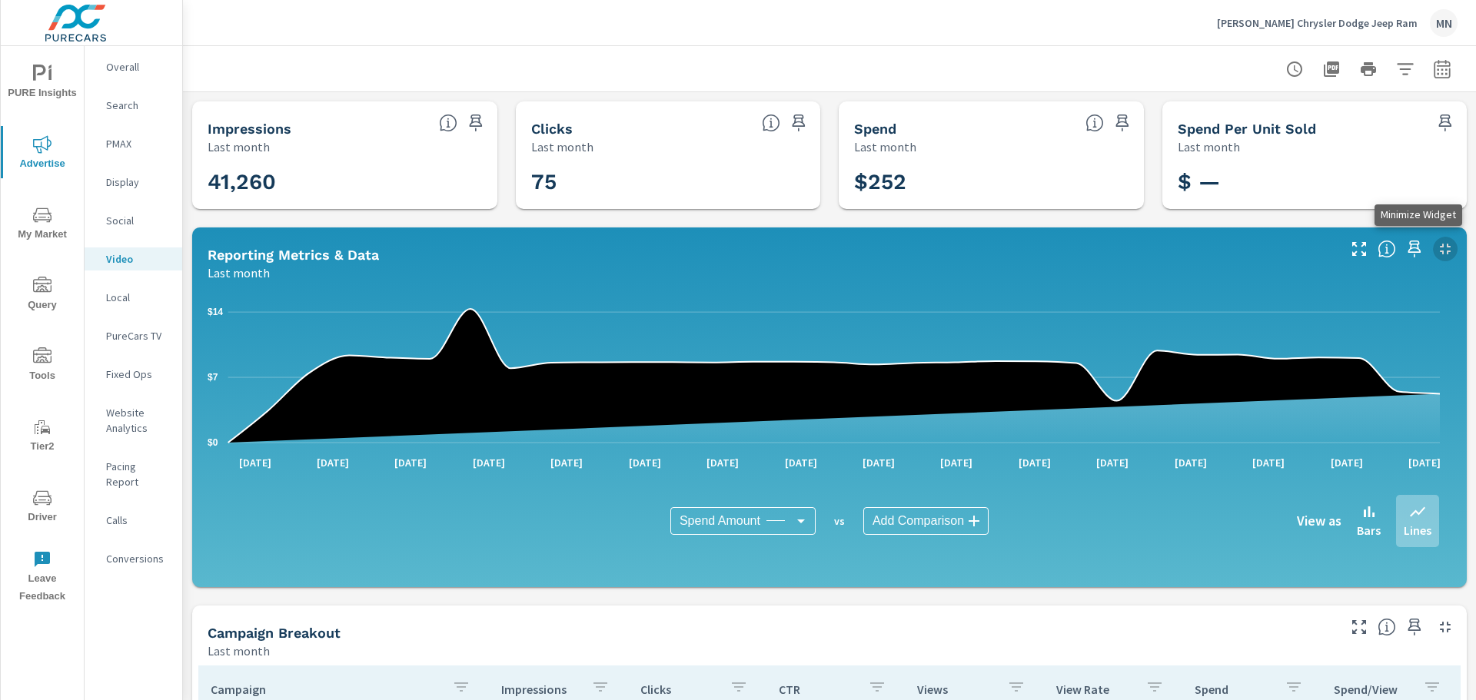
click at [1436, 248] on icon "button" at bounding box center [1445, 249] width 18 height 18
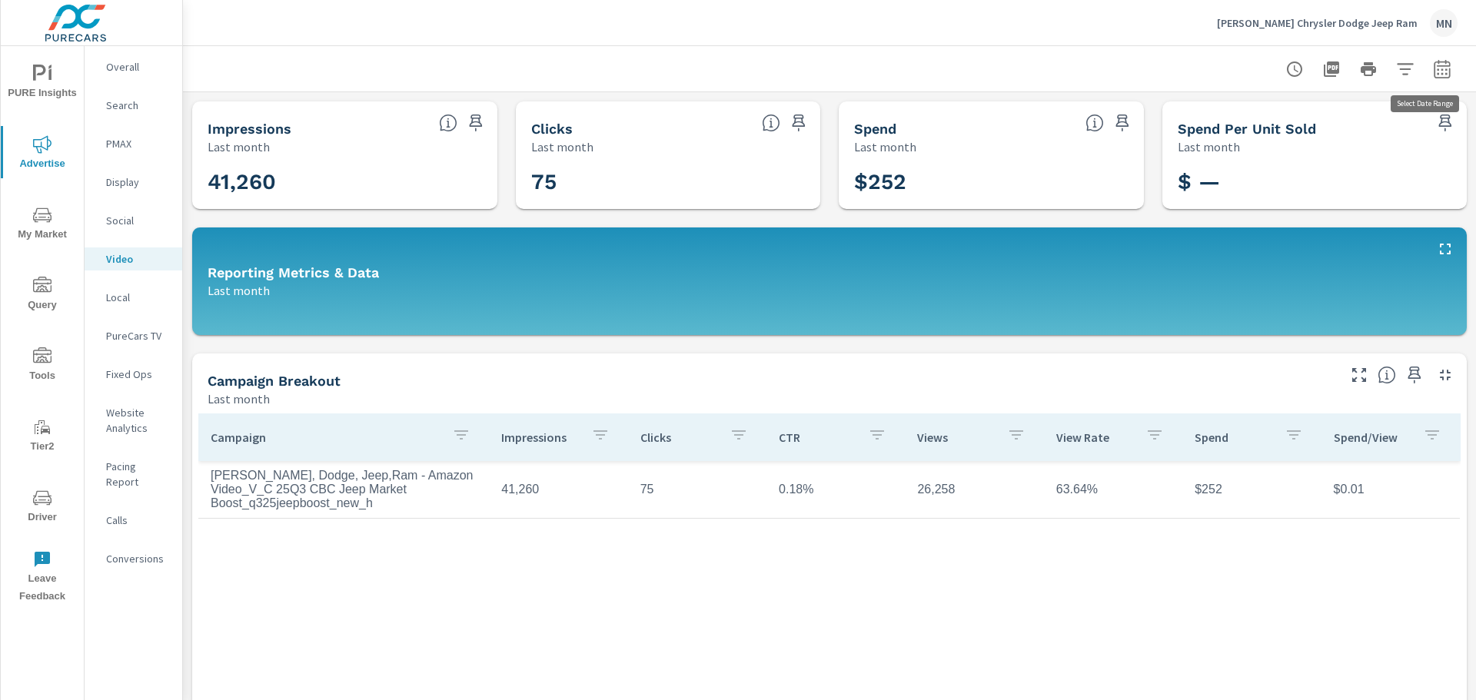
click at [1433, 68] on icon "button" at bounding box center [1442, 69] width 18 height 18
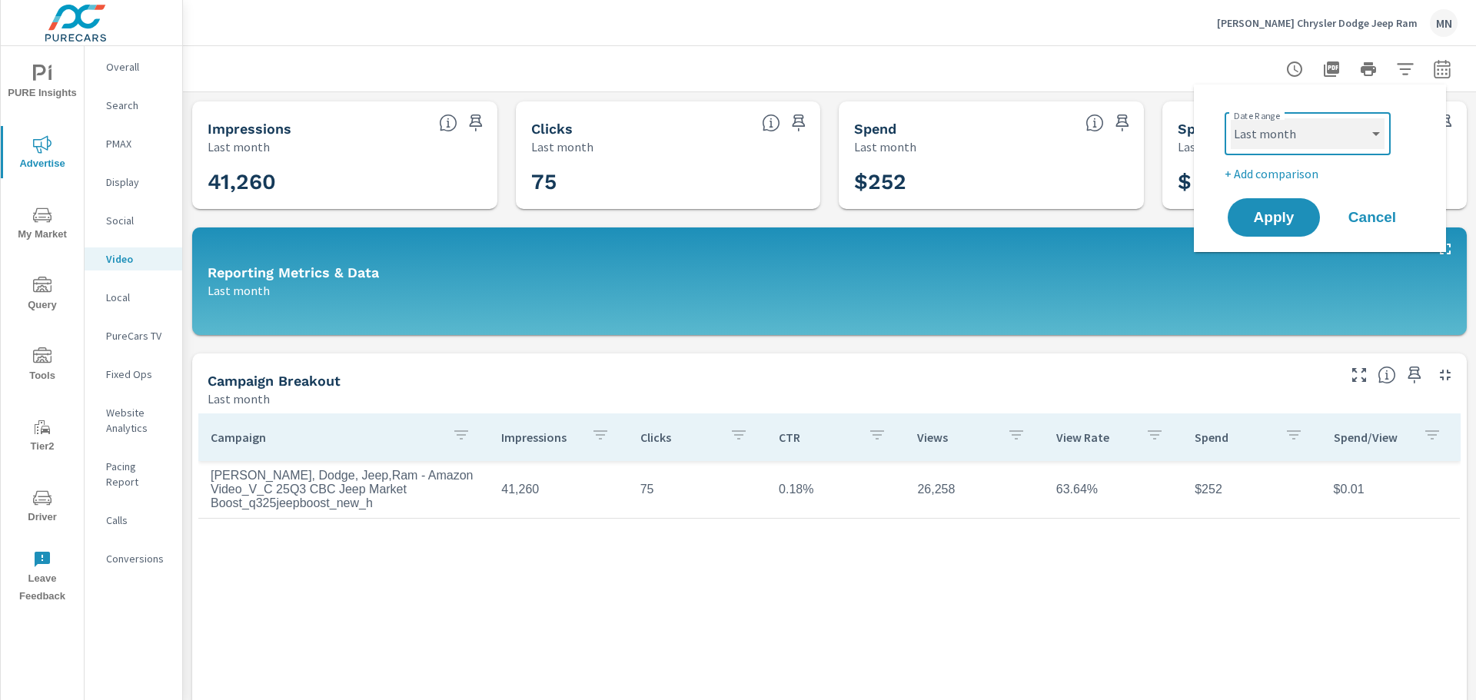
click at [1330, 131] on select "Custom [DATE] Last week Last 7 days Last 14 days Last 30 days Last 45 days Last…" at bounding box center [1308, 133] width 154 height 31
click at [1231, 118] on select "Custom [DATE] Last week Last 7 days Last 14 days Last 30 days Last 45 days Last…" at bounding box center [1308, 133] width 154 height 31
select select "custom"
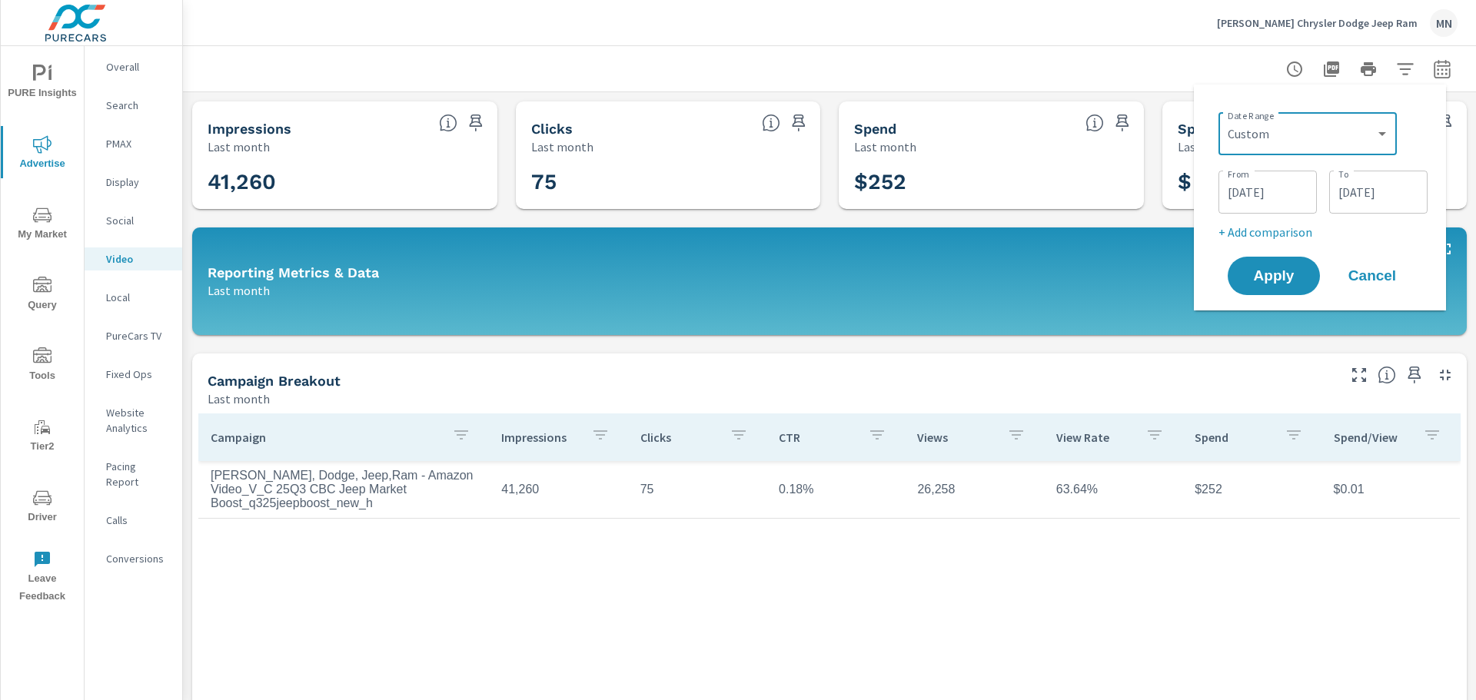
click at [1385, 194] on input "07/31/2025" at bounding box center [1378, 192] width 86 height 31
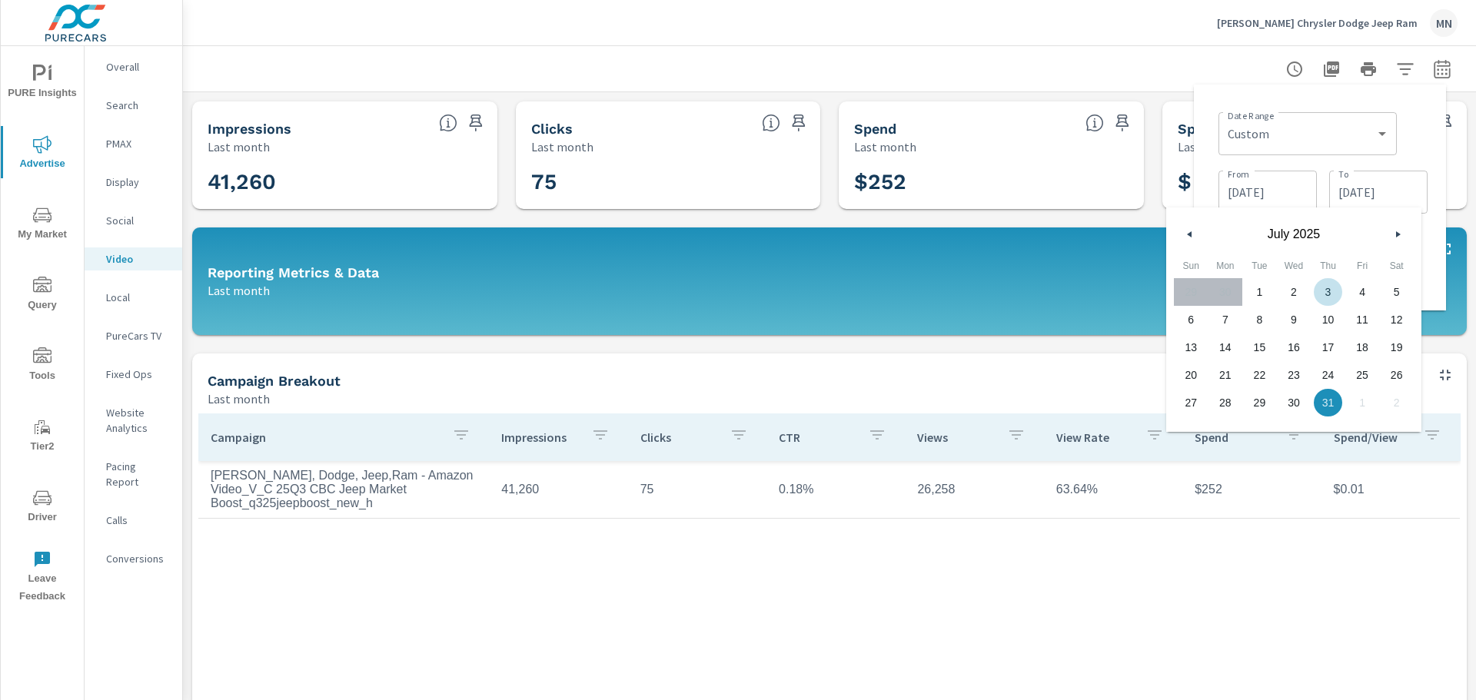
click at [1397, 234] on icon "button" at bounding box center [1400, 234] width 8 height 6
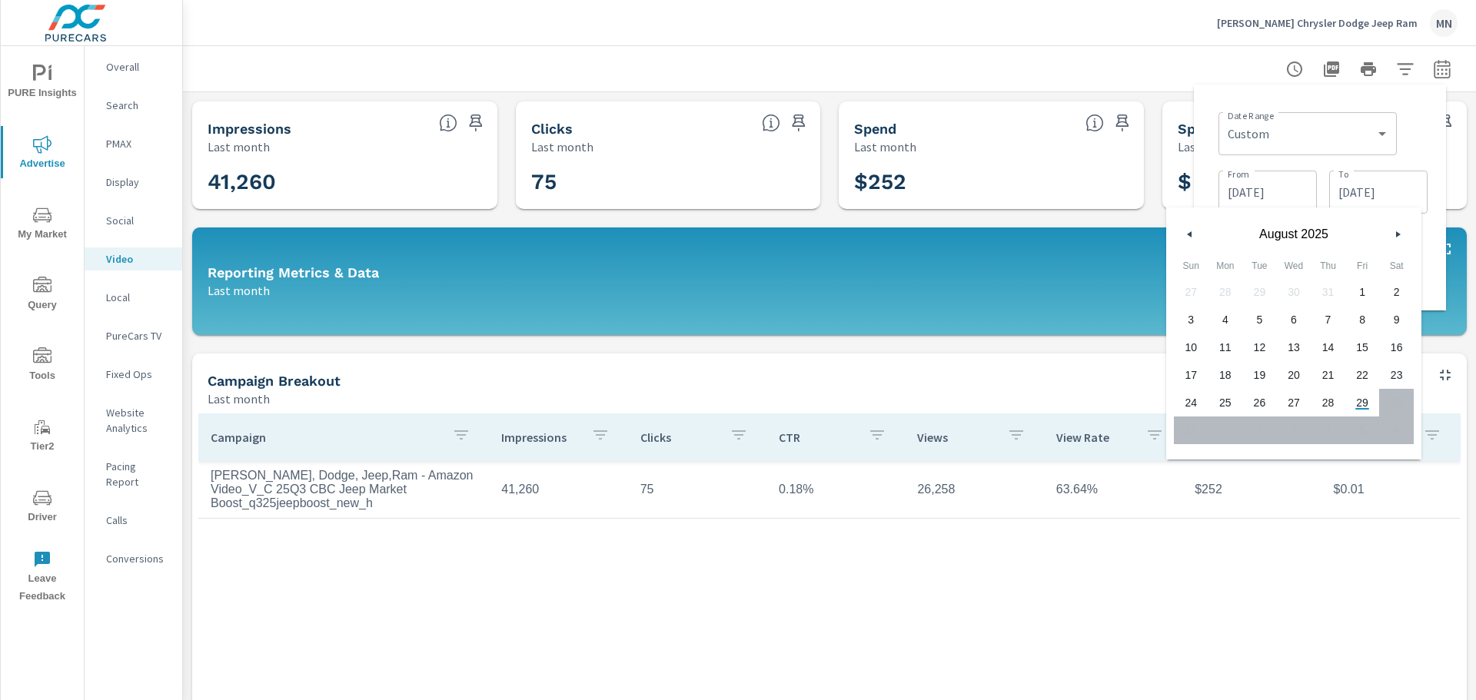
click at [1366, 402] on span "29" at bounding box center [1362, 403] width 35 height 20
type input "08/29/2025"
click at [1143, 383] on div "Campaign Breakout" at bounding box center [771, 381] width 1127 height 18
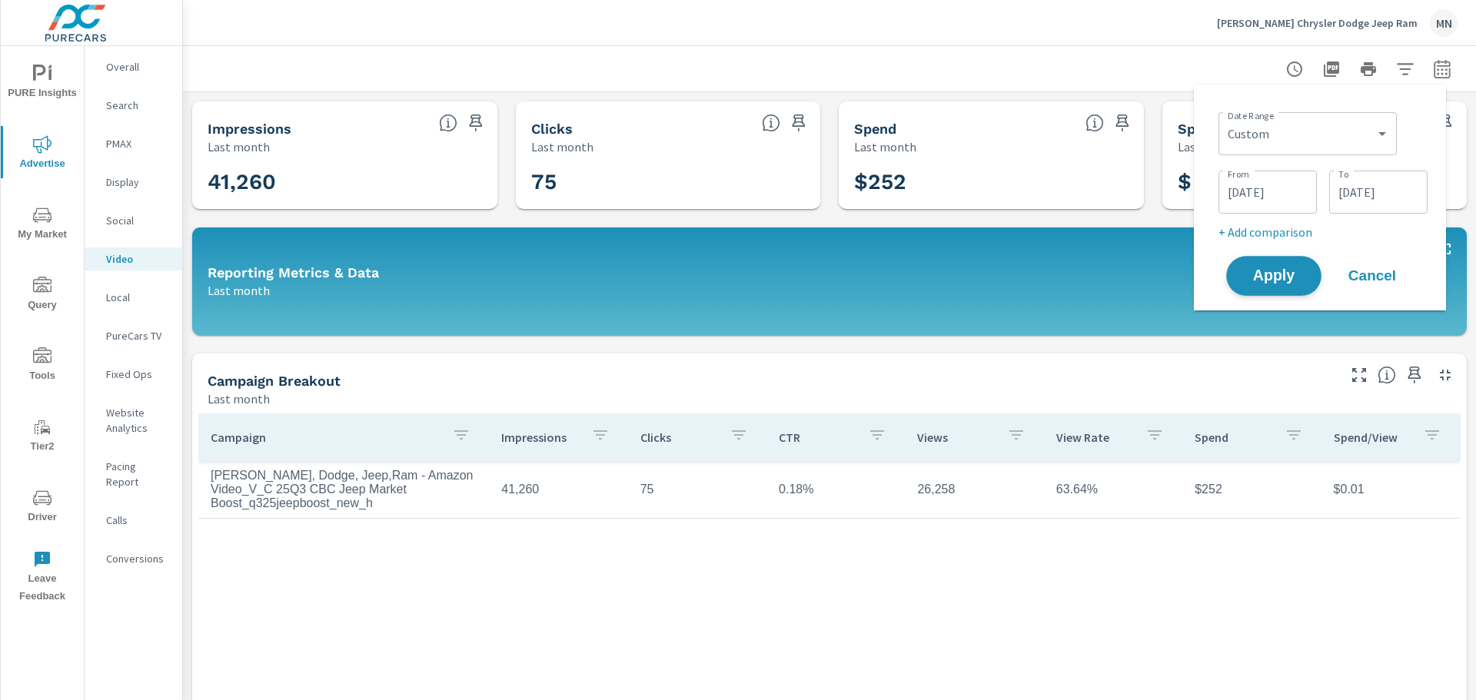
click at [1284, 274] on span "Apply" at bounding box center [1273, 276] width 63 height 15
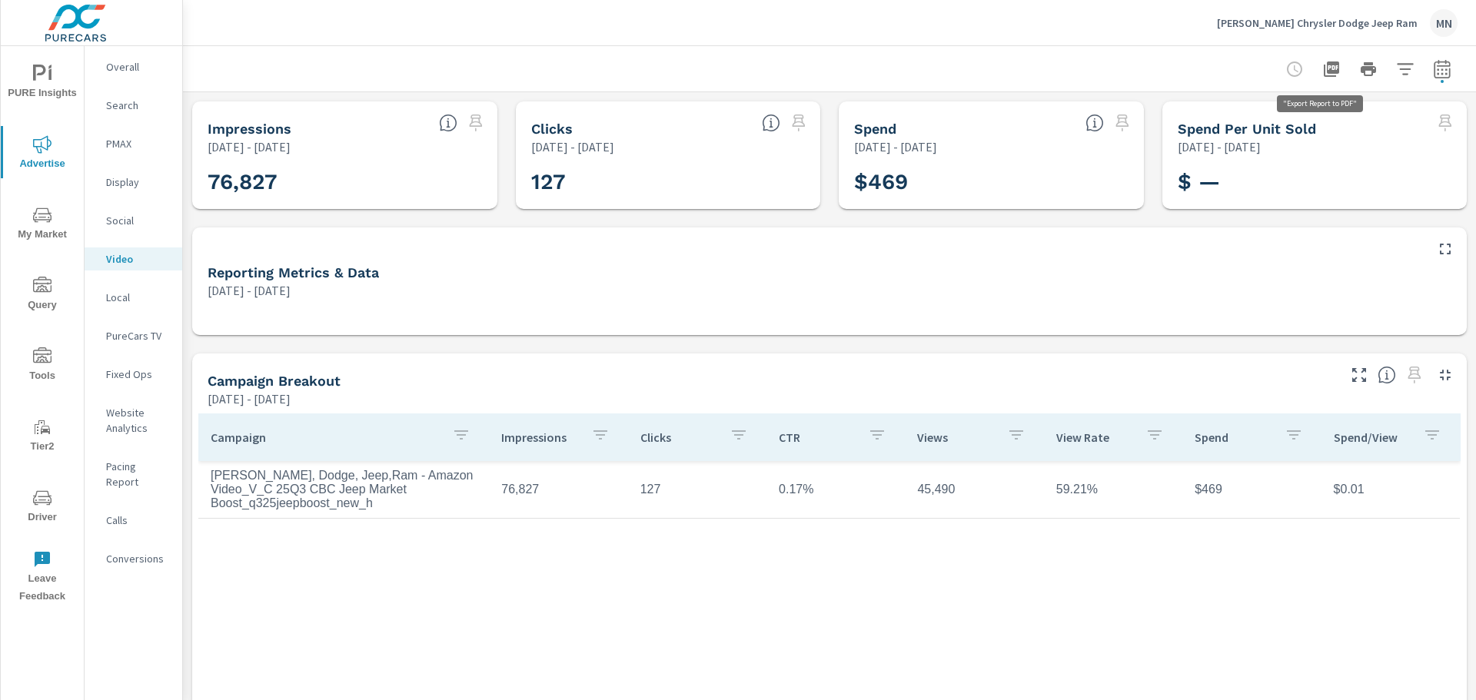
click at [1325, 65] on icon "button" at bounding box center [1331, 68] width 15 height 15
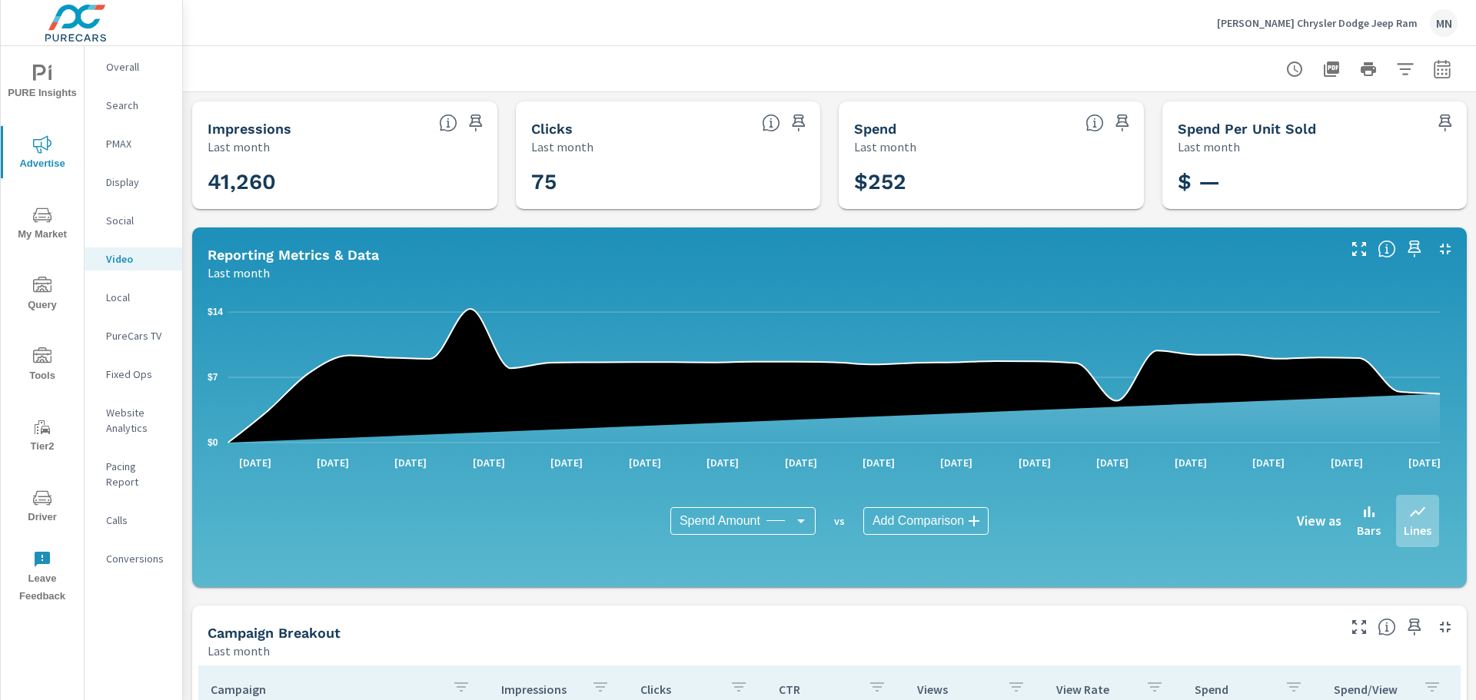
click at [135, 176] on p "Display" at bounding box center [138, 181] width 64 height 15
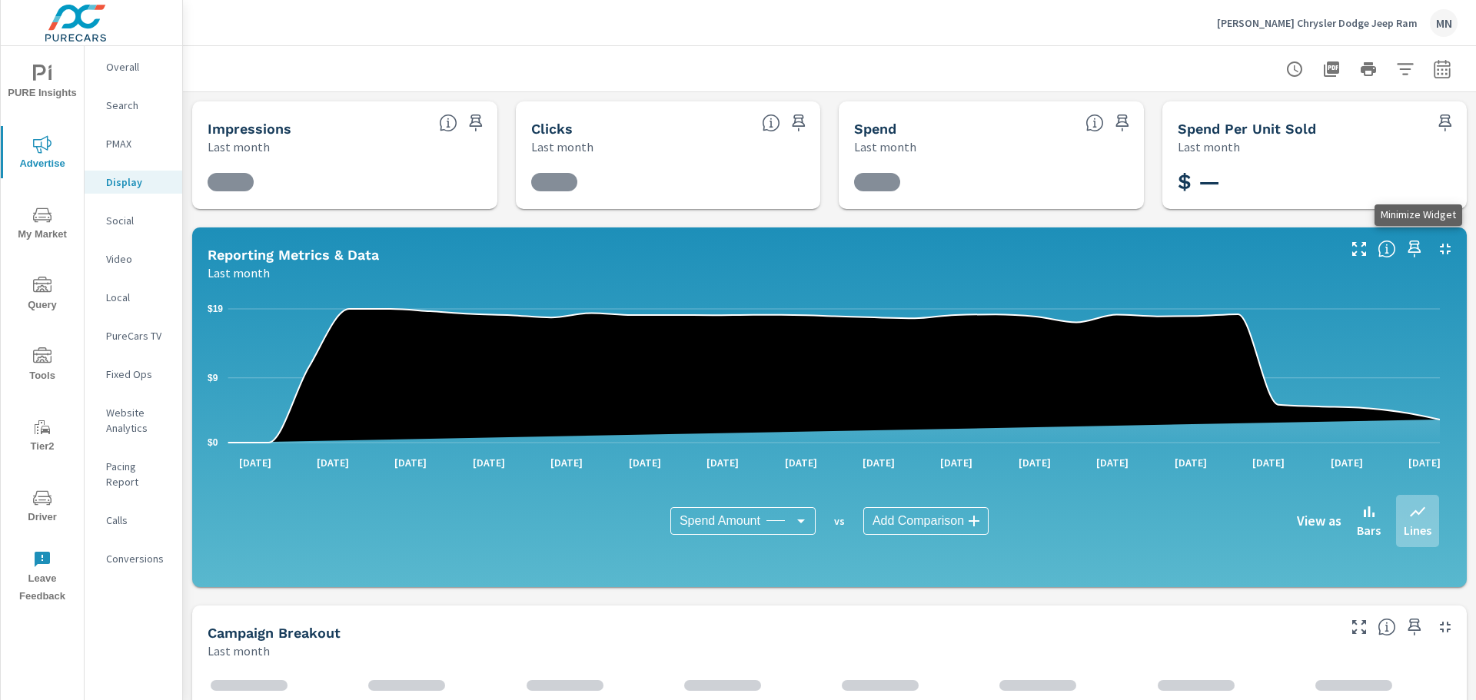
click at [1436, 249] on icon "button" at bounding box center [1445, 249] width 18 height 18
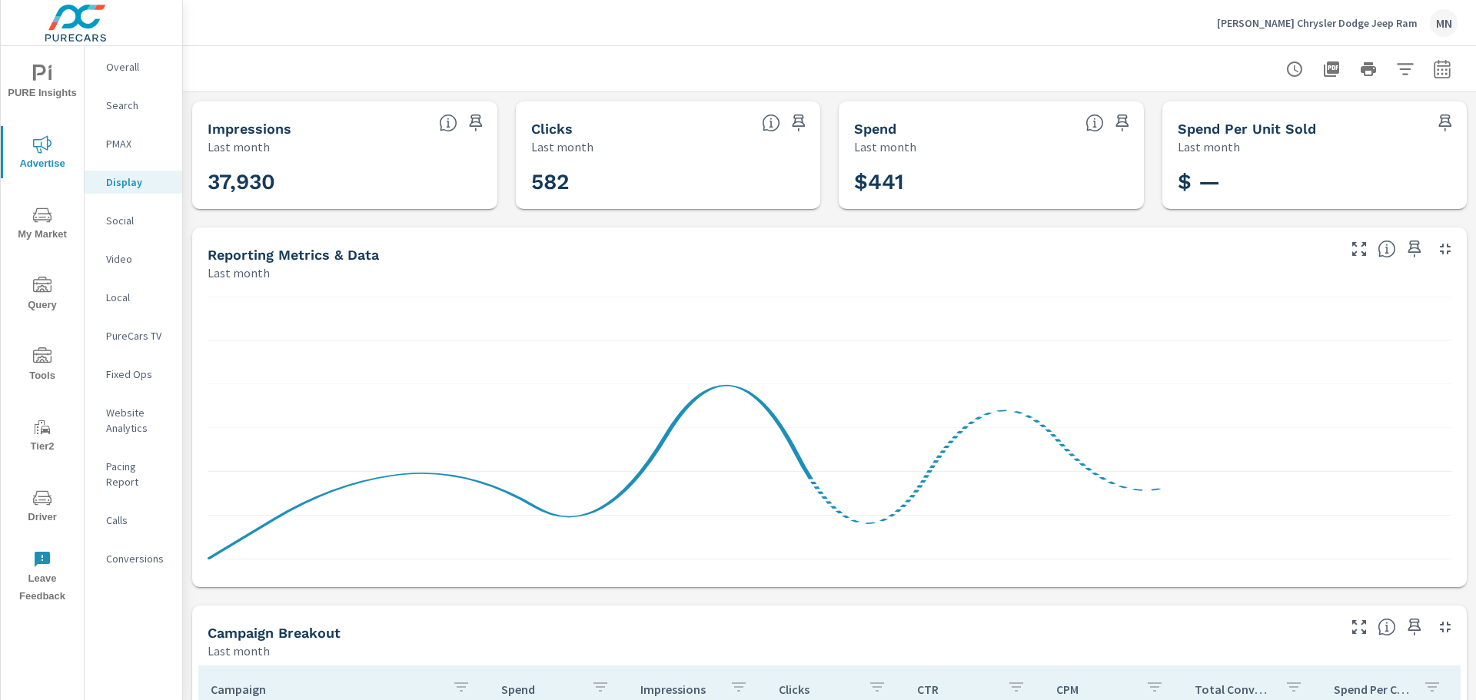
click at [118, 142] on p "PMAX" at bounding box center [138, 143] width 64 height 15
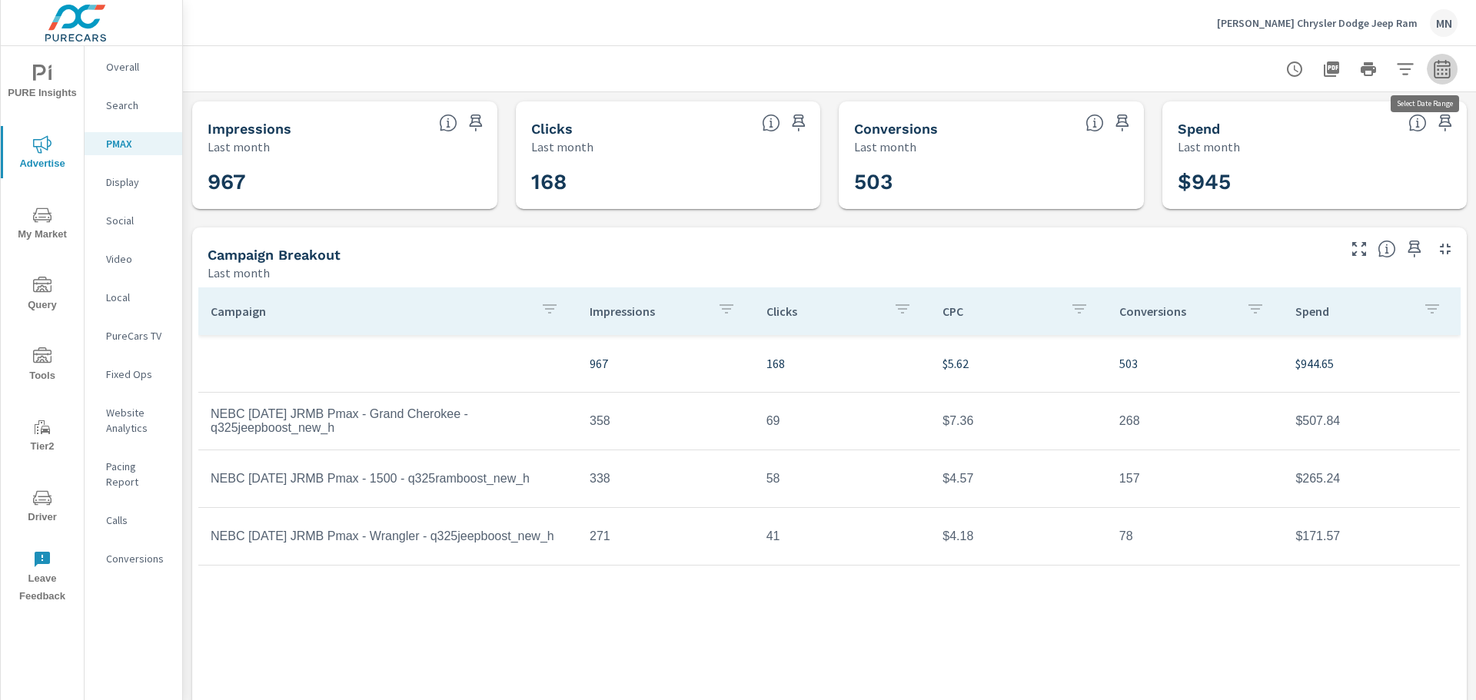
click at [1433, 63] on icon "button" at bounding box center [1442, 69] width 18 height 18
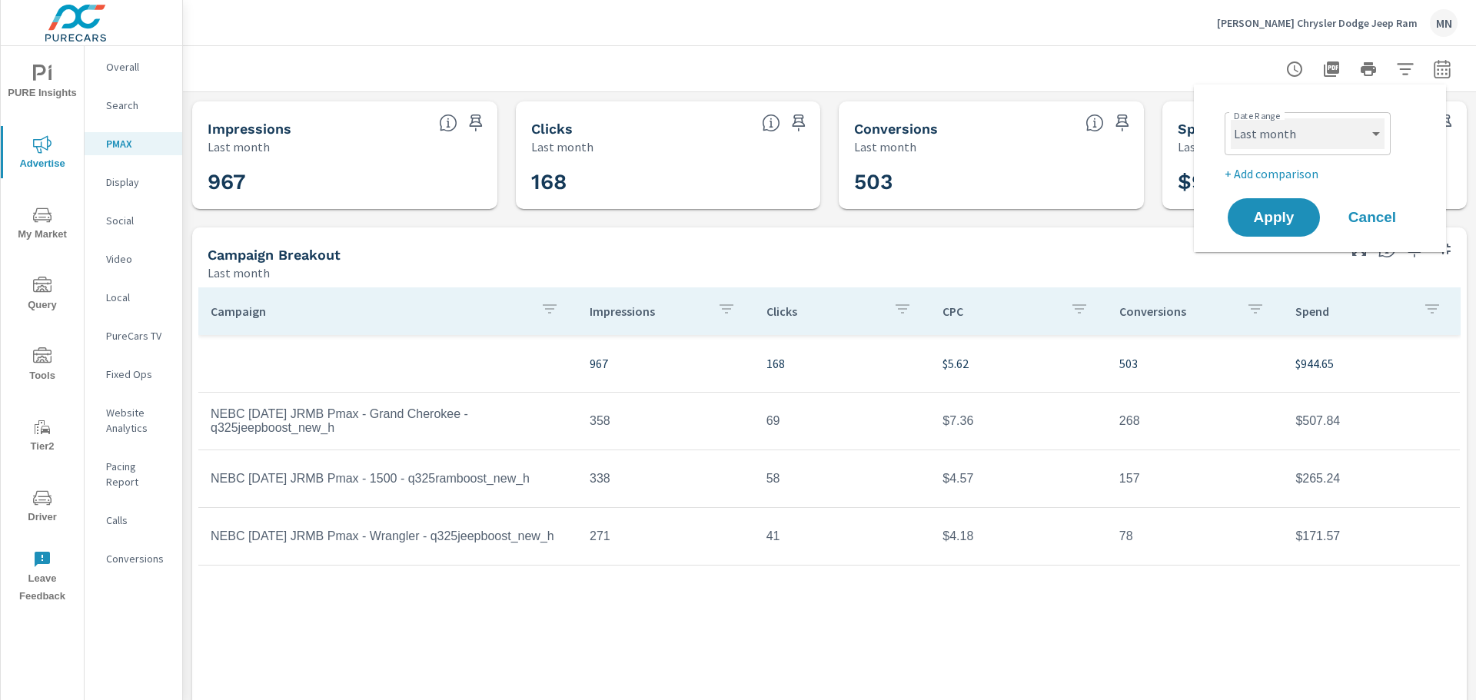
click at [1357, 131] on select "Custom [DATE] Last week Last 7 days Last 14 days Last 30 days Last 45 days Last…" at bounding box center [1308, 133] width 154 height 31
click at [1231, 118] on select "Custom [DATE] Last week Last 7 days Last 14 days Last 30 days Last 45 days Last…" at bounding box center [1308, 133] width 154 height 31
select select "custom"
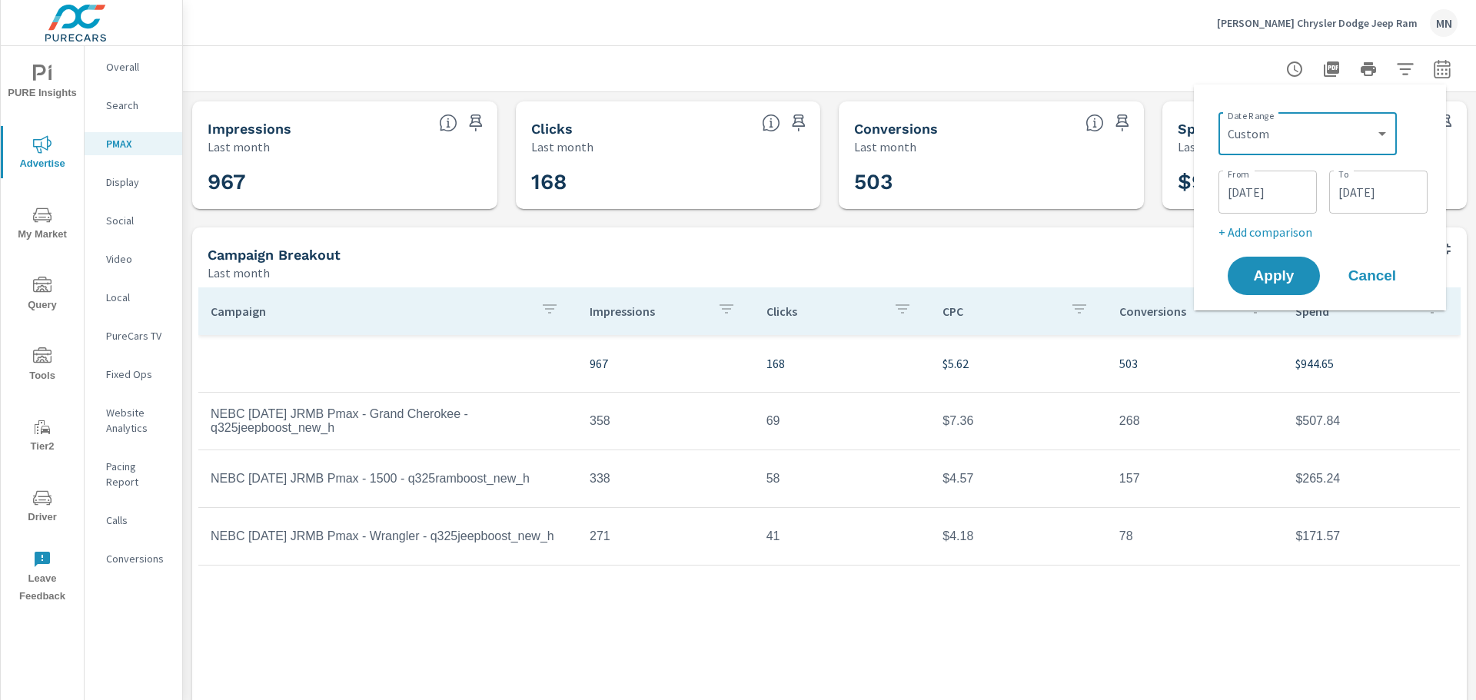
click at [1360, 198] on input "[DATE]" at bounding box center [1378, 192] width 86 height 31
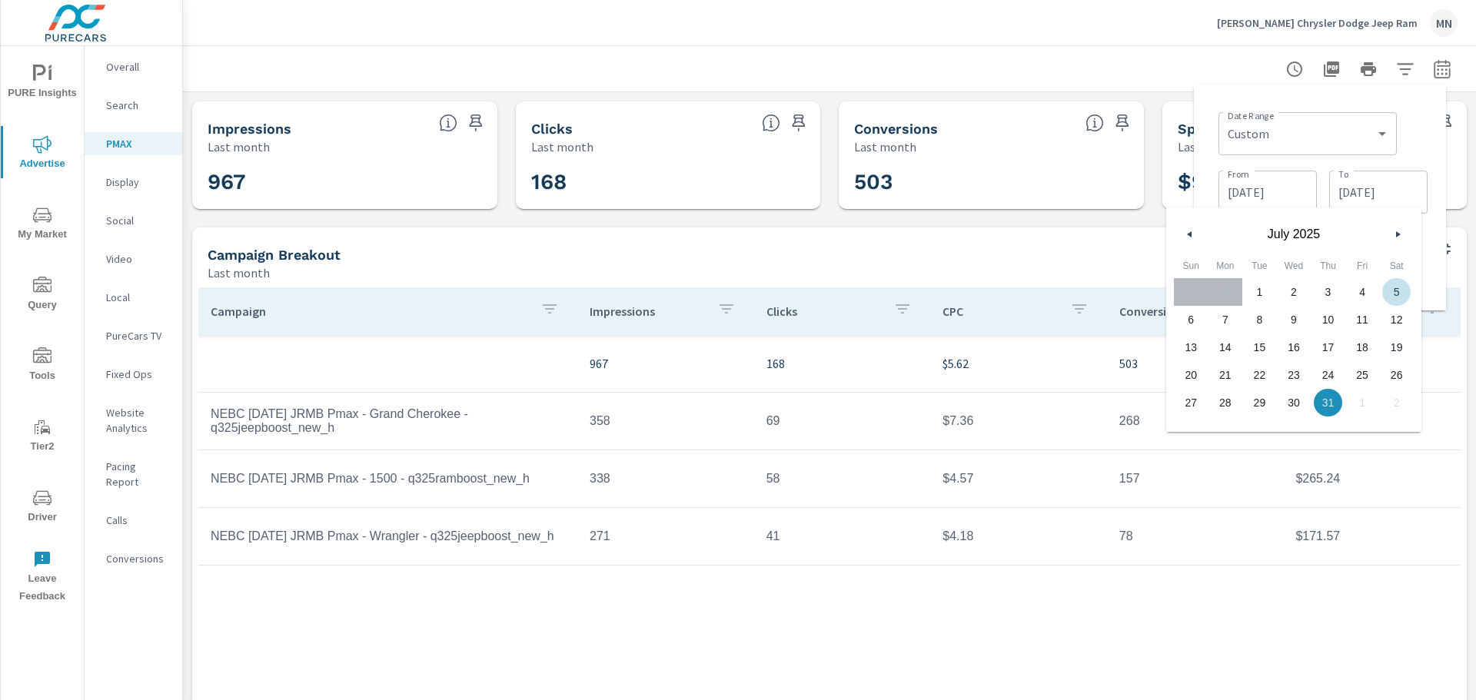
click at [1394, 232] on button "button" at bounding box center [1397, 234] width 18 height 18
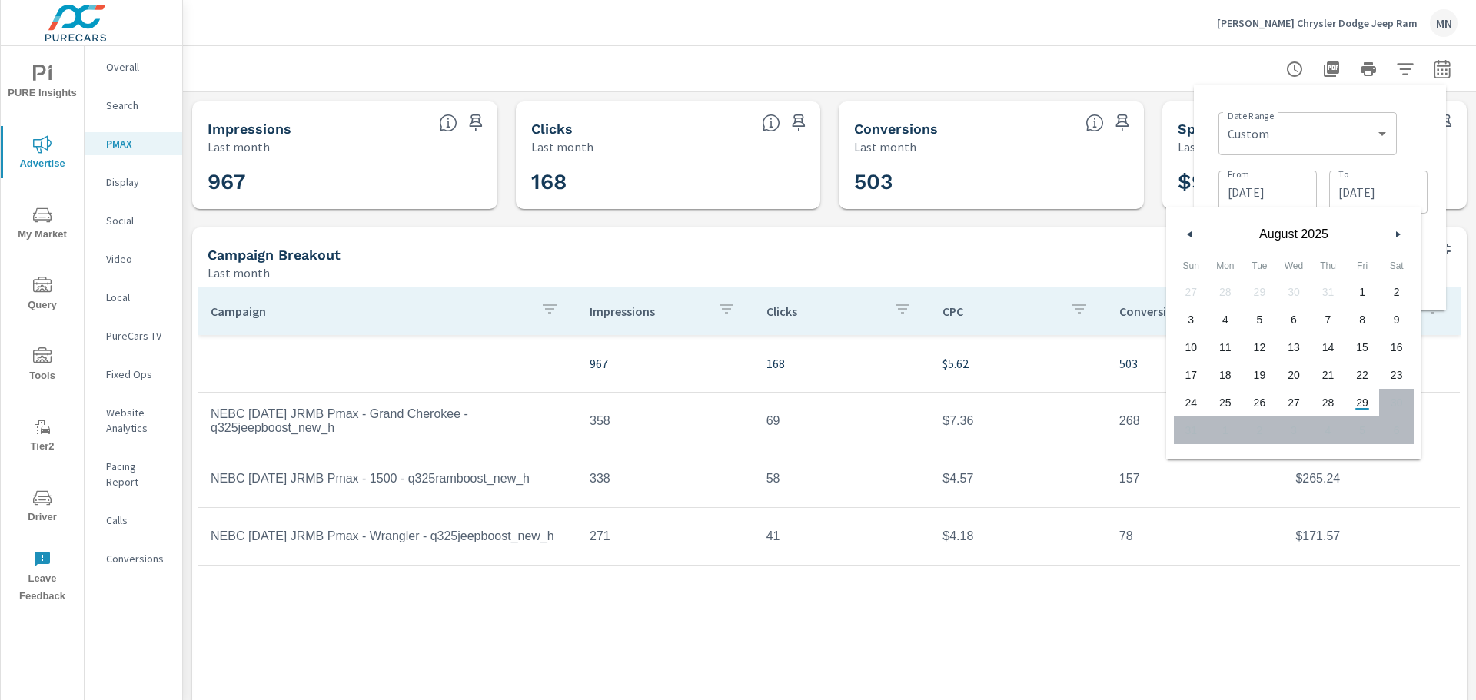
click at [1364, 402] on span "29" at bounding box center [1362, 403] width 35 height 20
type input "08/29/2025"
click at [1044, 251] on div "Campaign Breakout" at bounding box center [771, 255] width 1127 height 18
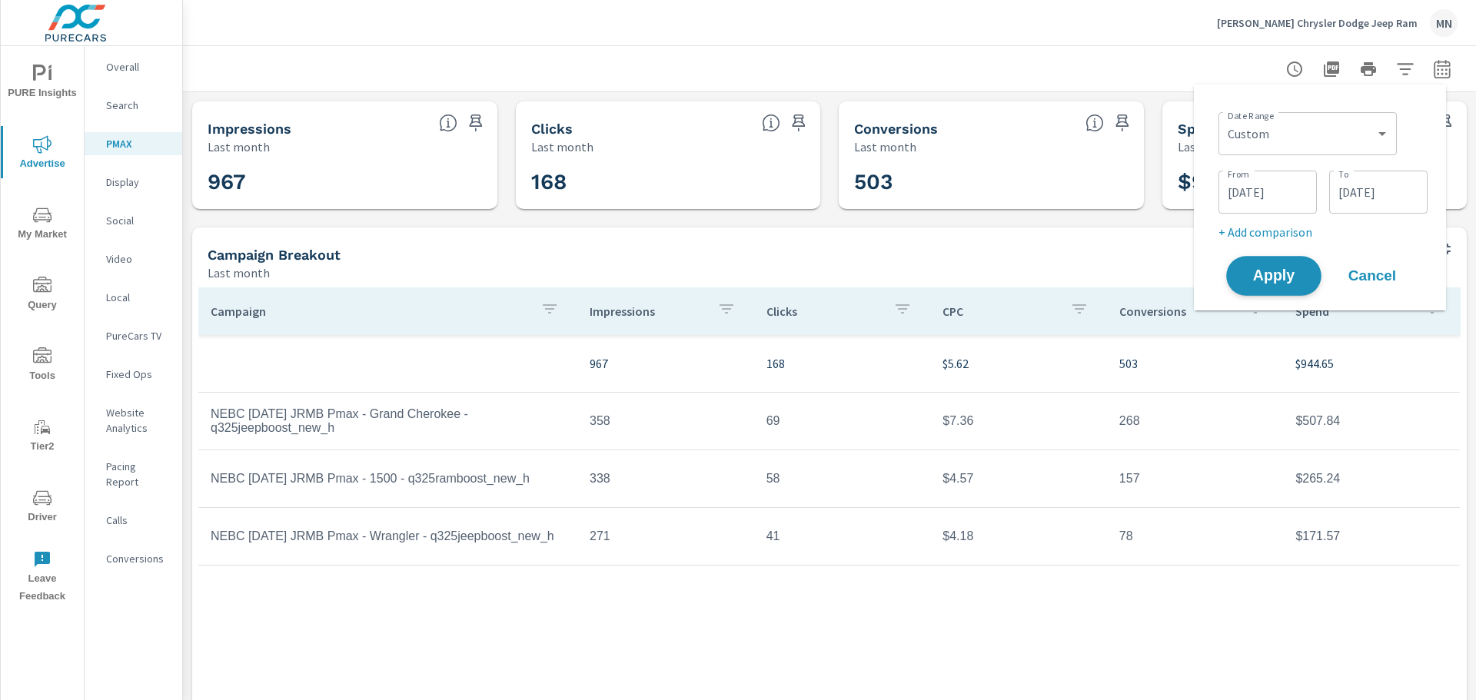
click at [1274, 272] on span "Apply" at bounding box center [1273, 276] width 63 height 15
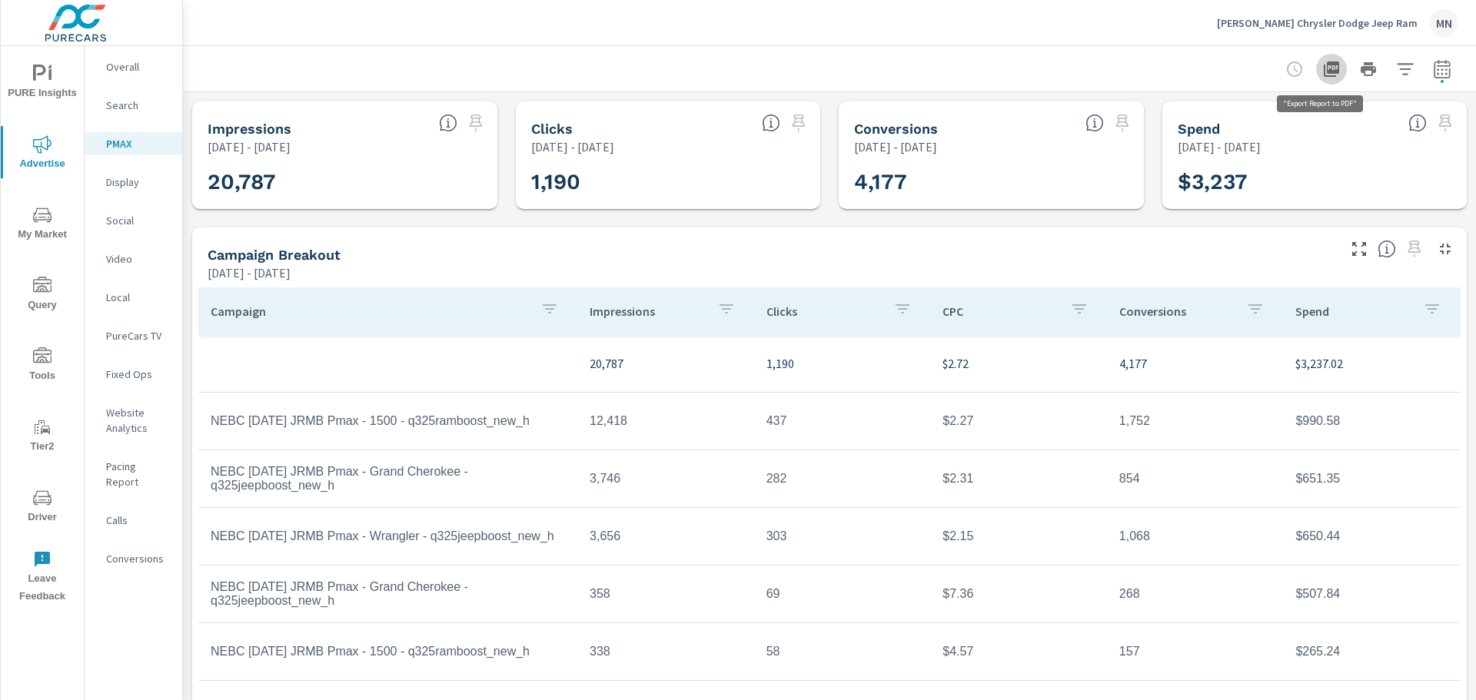
click at [1324, 63] on icon "button" at bounding box center [1331, 68] width 15 height 15
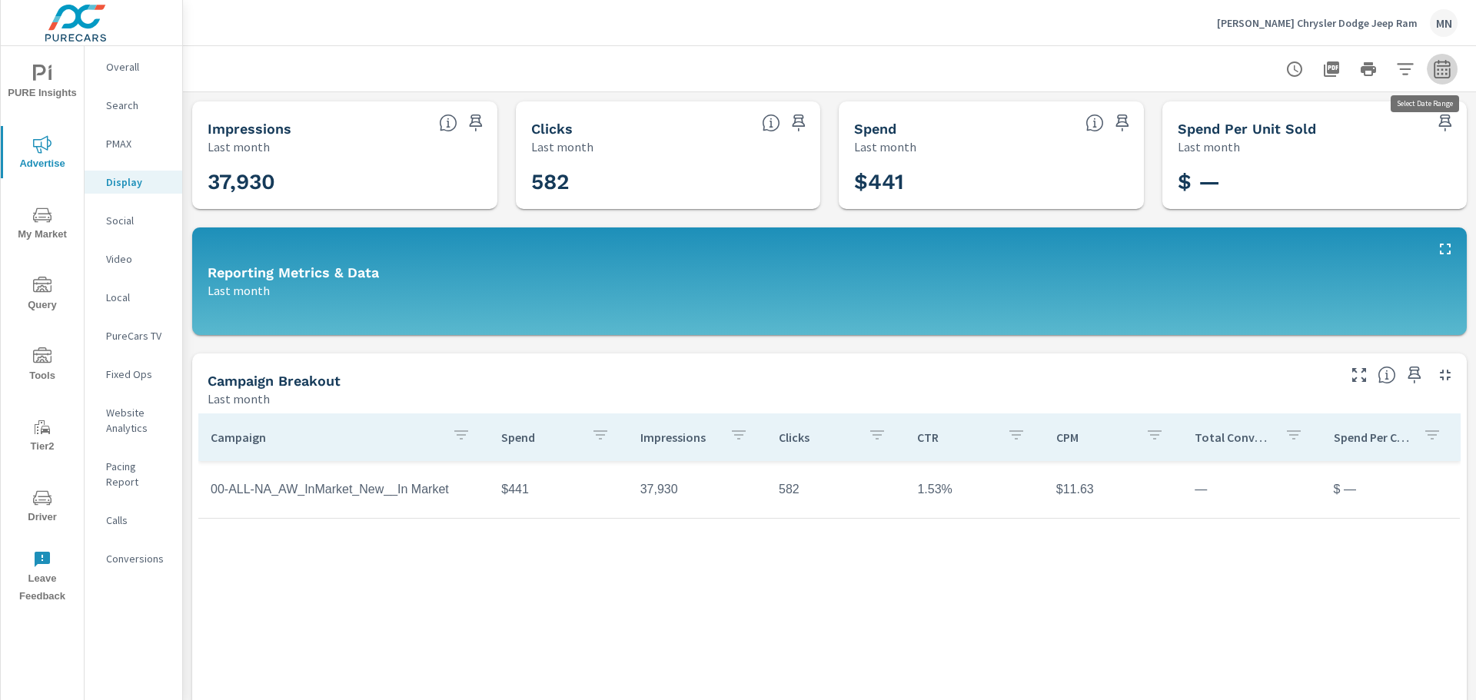
click at [1434, 68] on icon "button" at bounding box center [1442, 68] width 16 height 18
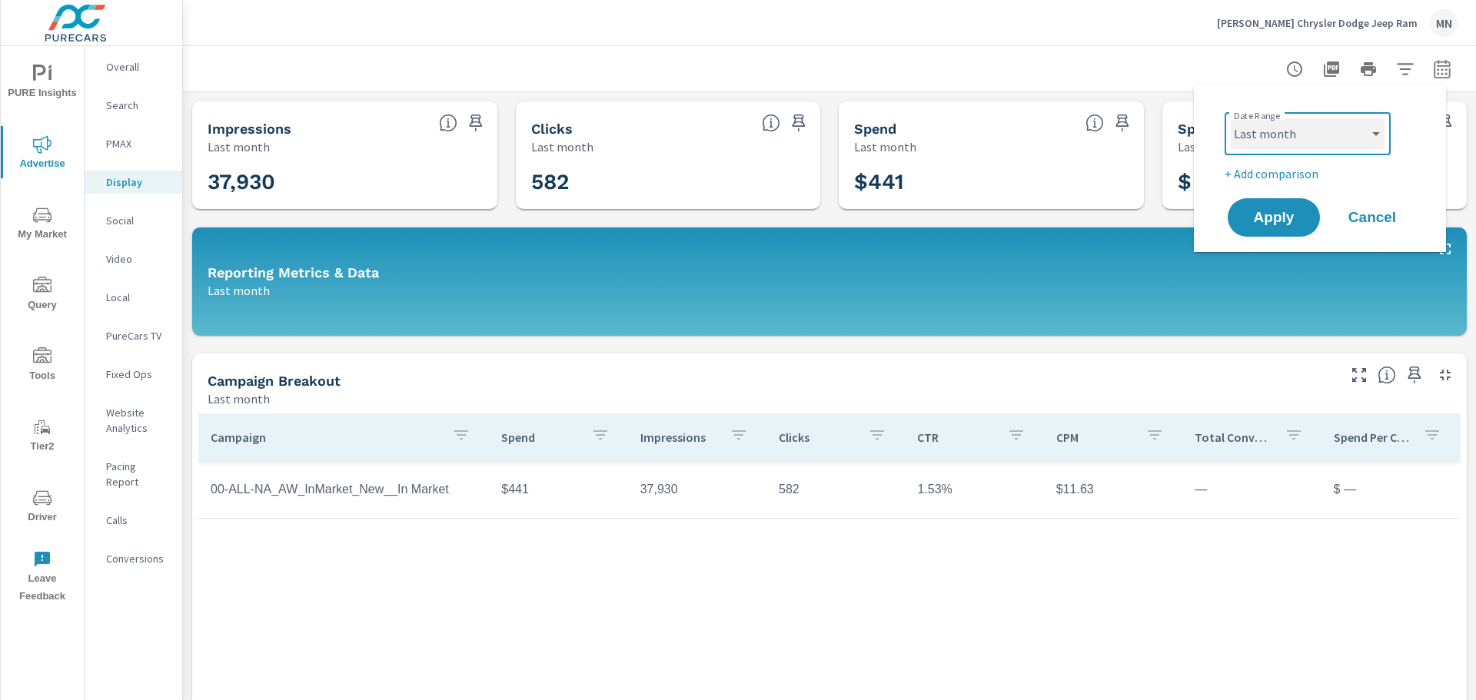
click at [1305, 126] on select "Custom [DATE] Last week Last 7 days Last 14 days Last 30 days Last 45 days Last…" at bounding box center [1308, 133] width 154 height 31
click at [1231, 118] on select "Custom [DATE] Last week Last 7 days Last 14 days Last 30 days Last 45 days Last…" at bounding box center [1308, 133] width 154 height 31
select select "custom"
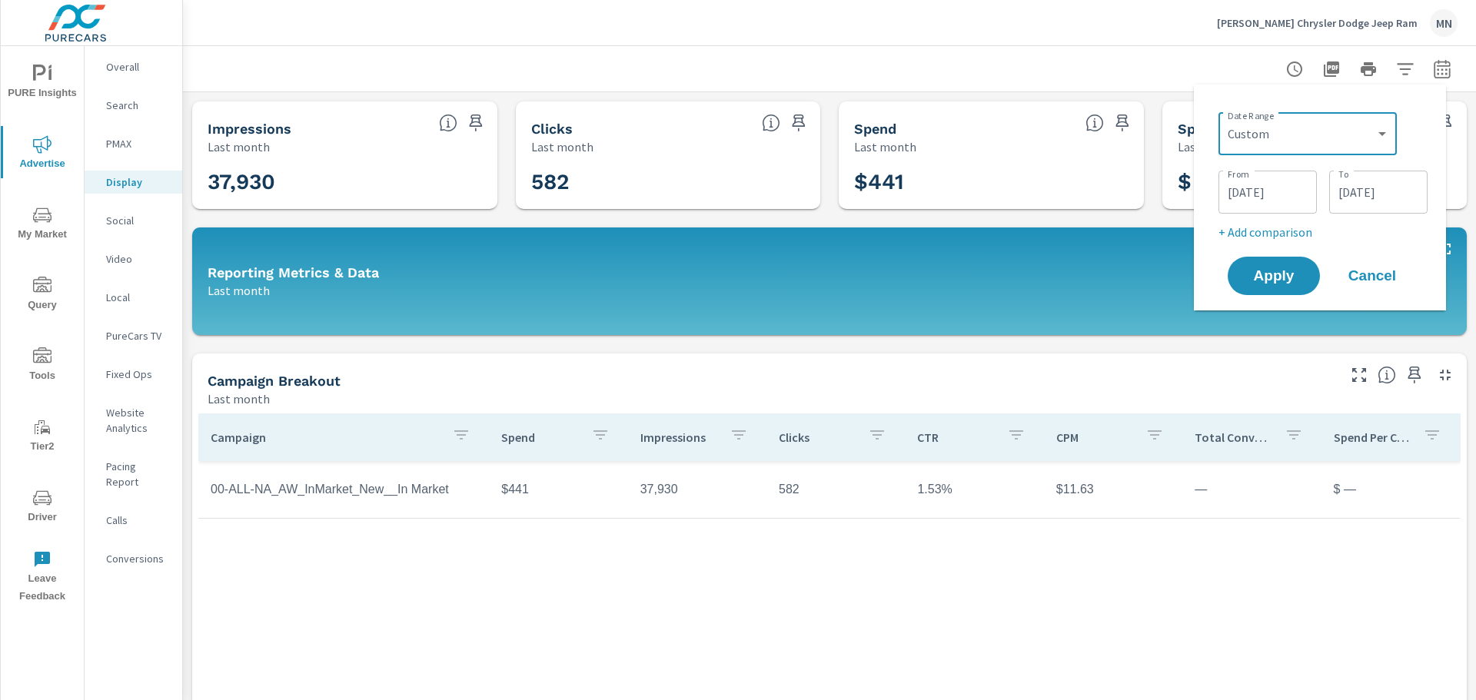
click at [1395, 192] on input "07/31/2025" at bounding box center [1378, 192] width 86 height 31
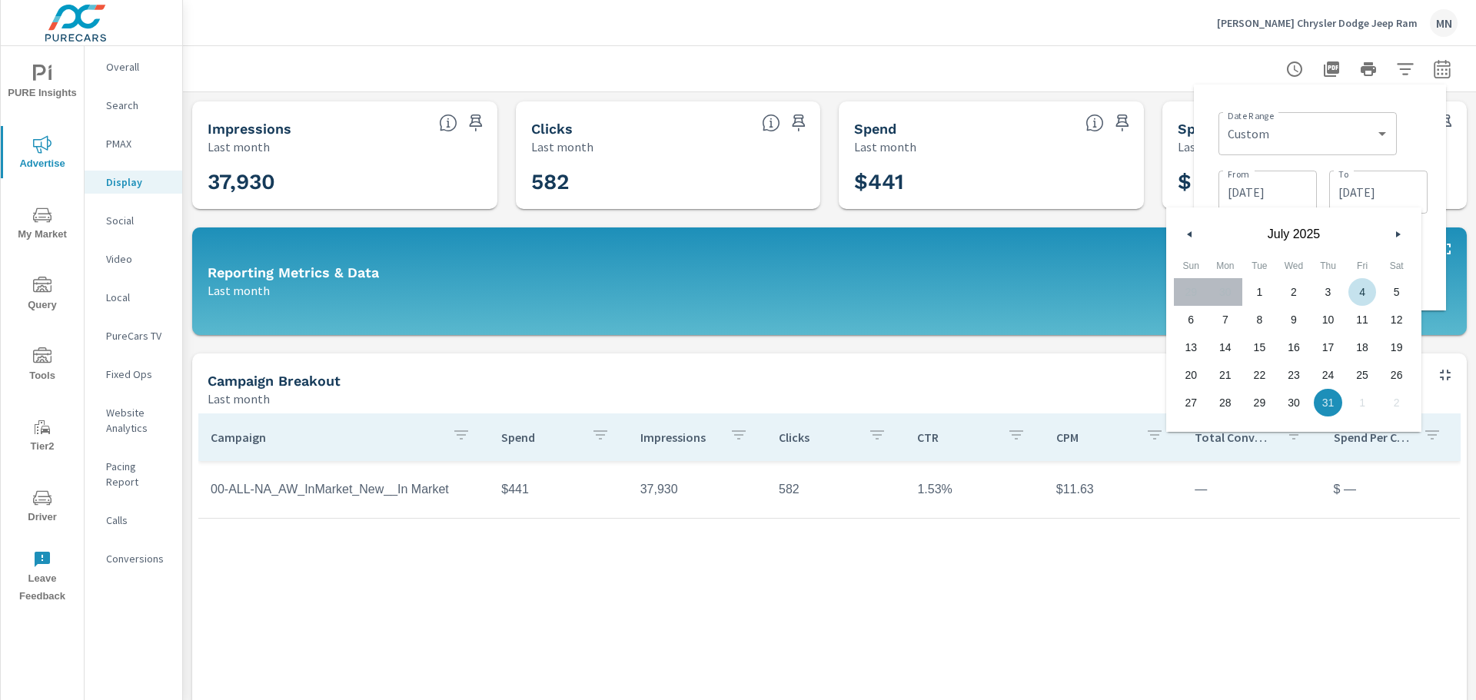
click at [1399, 230] on button "button" at bounding box center [1397, 234] width 18 height 18
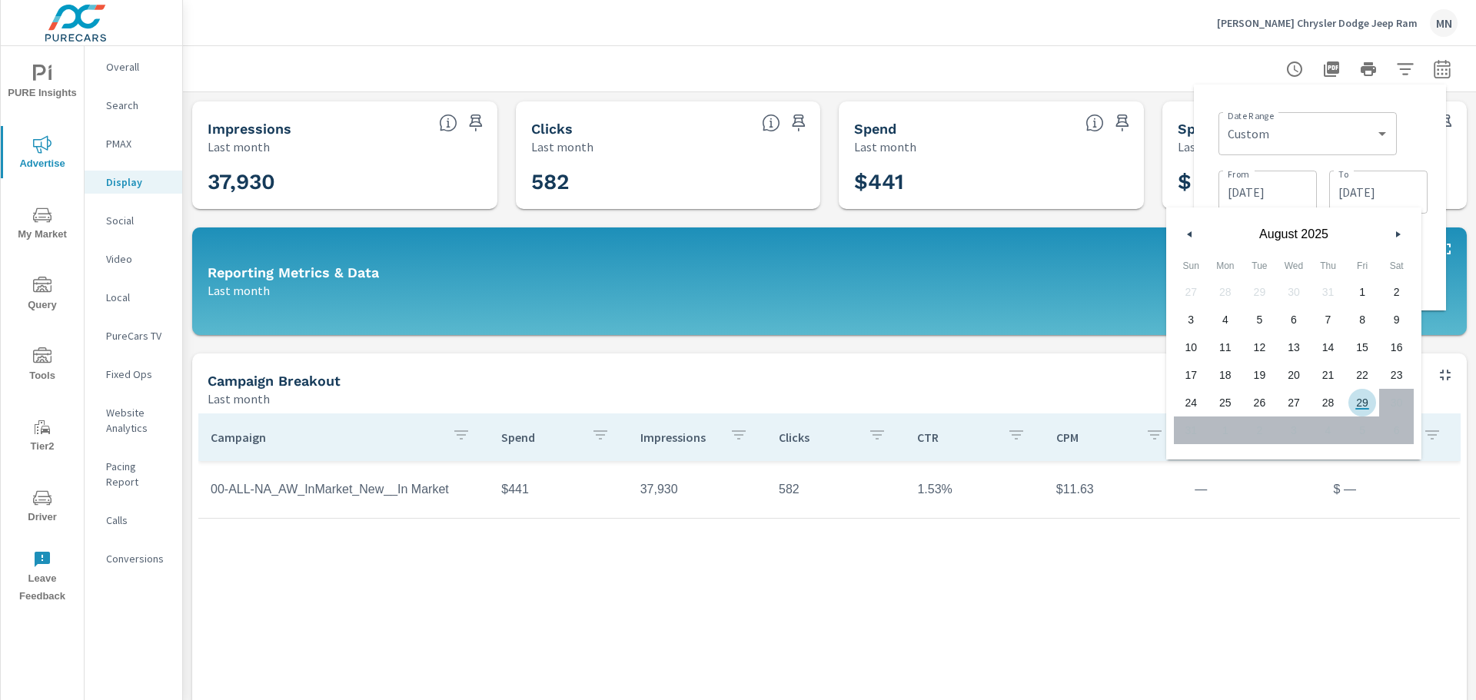
click at [1364, 403] on span "29" at bounding box center [1362, 403] width 35 height 20
type input "08/29/2025"
click at [1283, 573] on div "Campaign Spend Impressions Clicks CTR CPM Total Conversions Spend Per Conversio…" at bounding box center [829, 612] width 1262 height 397
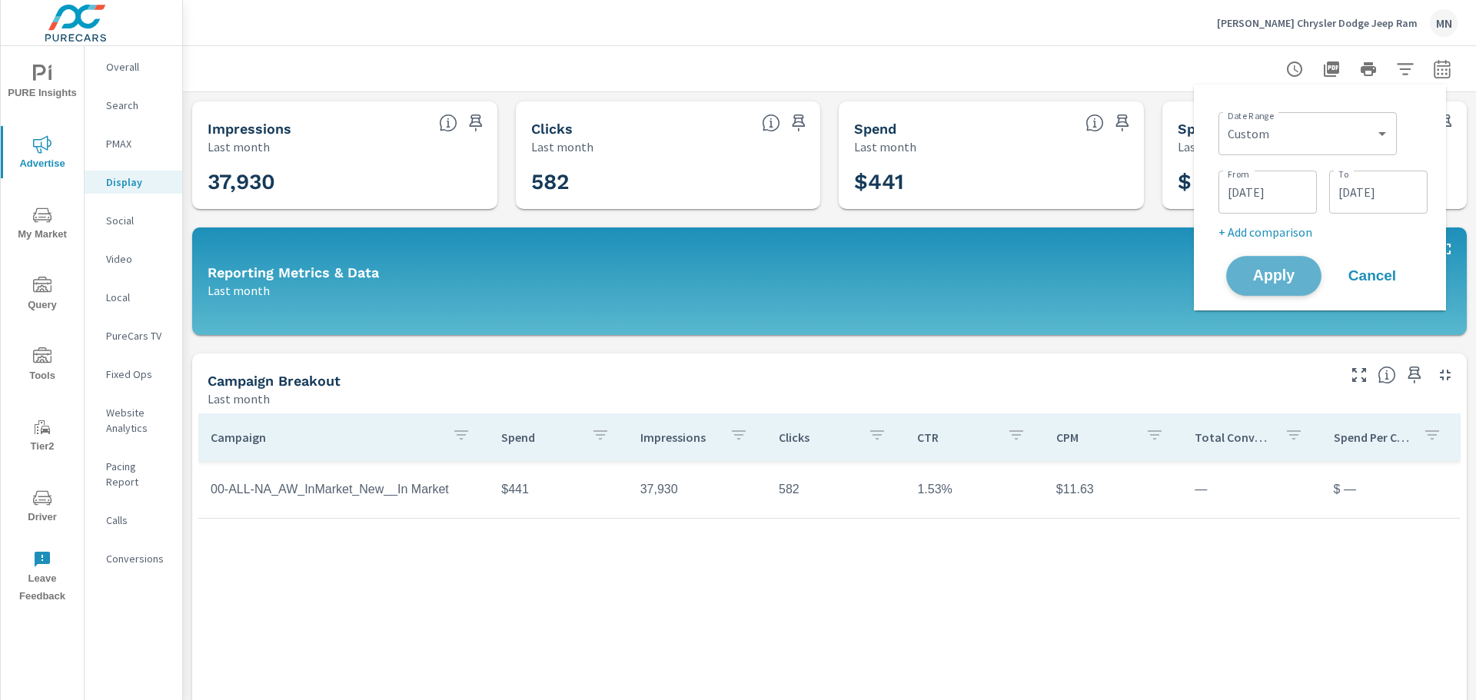
click at [1271, 281] on span "Apply" at bounding box center [1273, 276] width 63 height 15
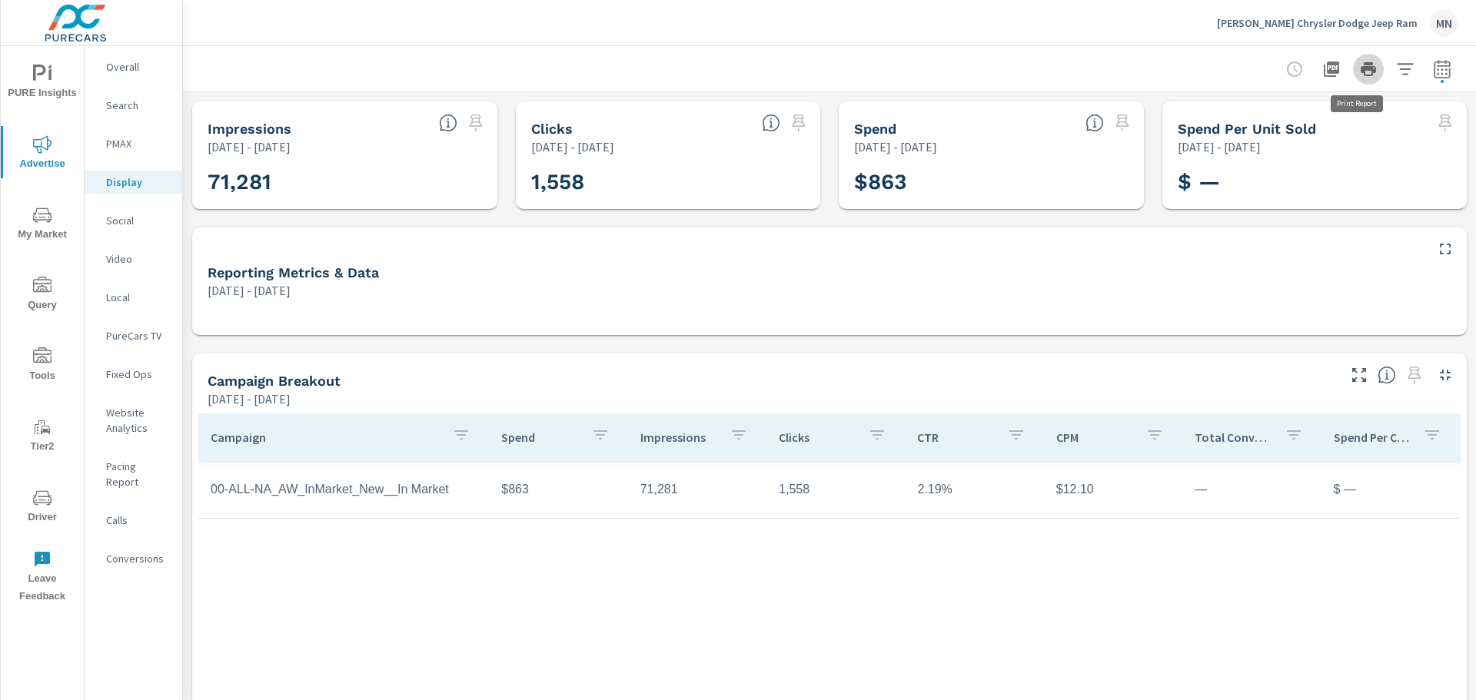
click at [1361, 70] on icon "button" at bounding box center [1368, 69] width 15 height 14
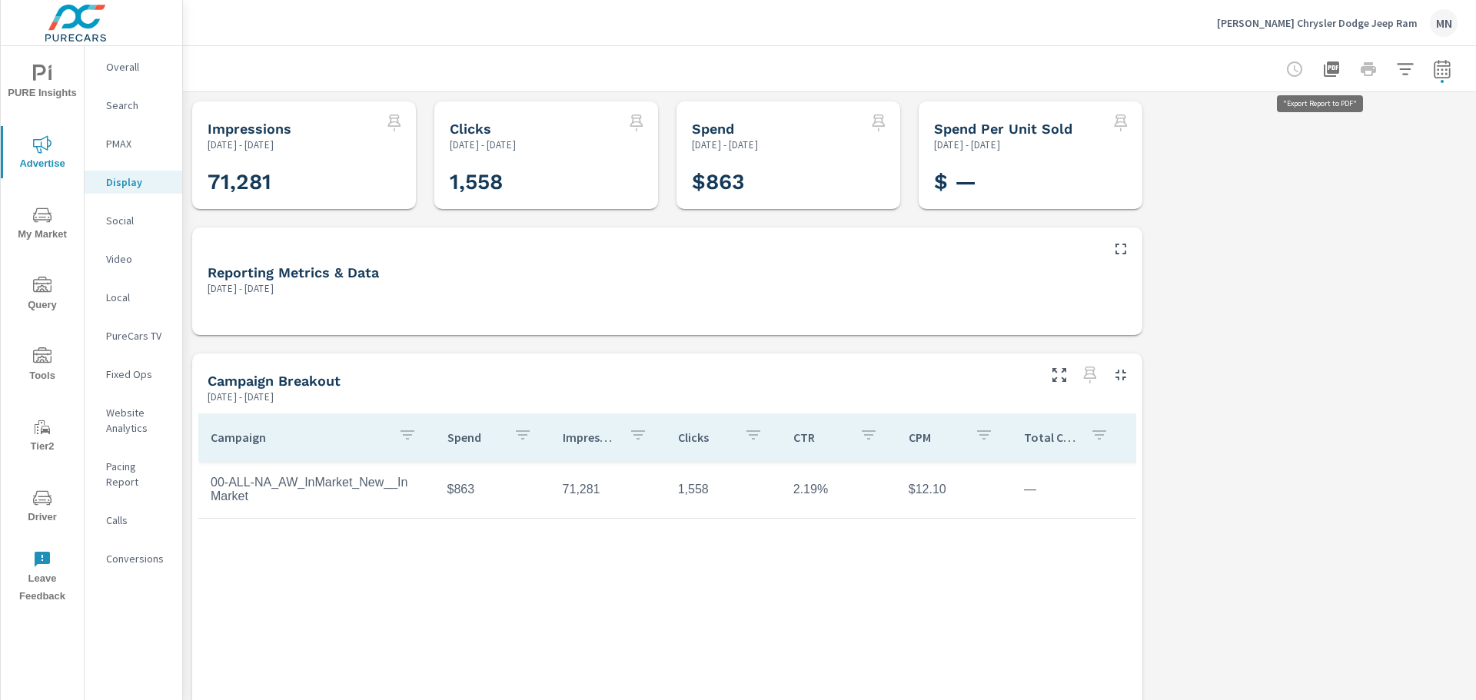
click at [1324, 67] on icon "button" at bounding box center [1331, 68] width 15 height 15
